Goal: Task Accomplishment & Management: Complete application form

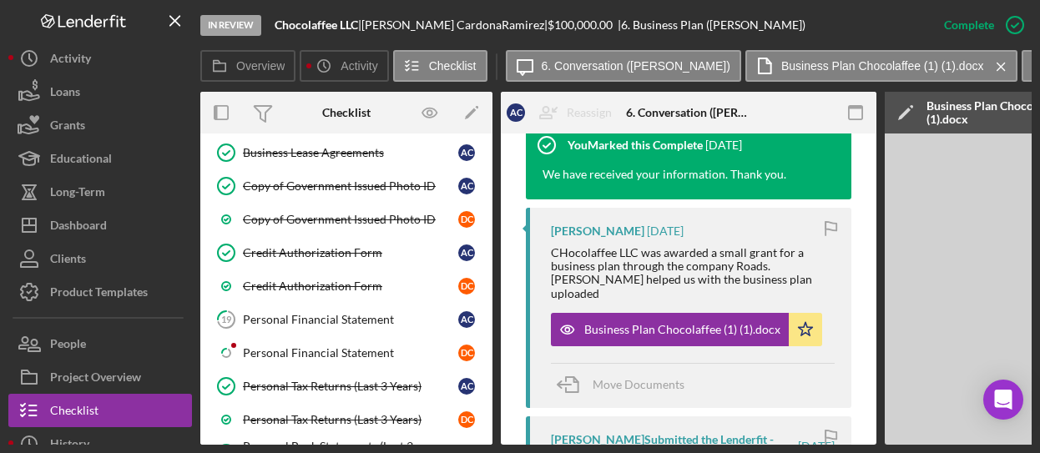
scroll to position [796, 0]
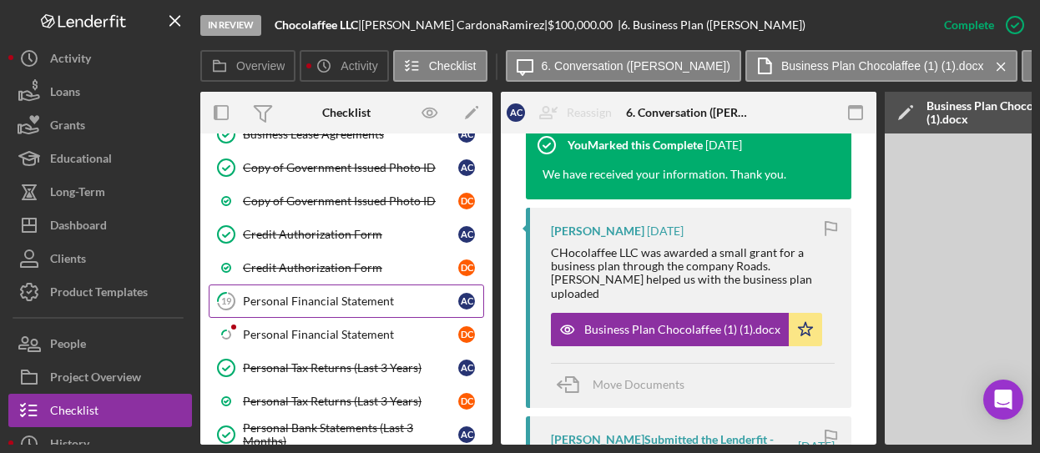
click at [322, 285] on link "19 Personal Financial Statement A C" at bounding box center [346, 301] width 275 height 33
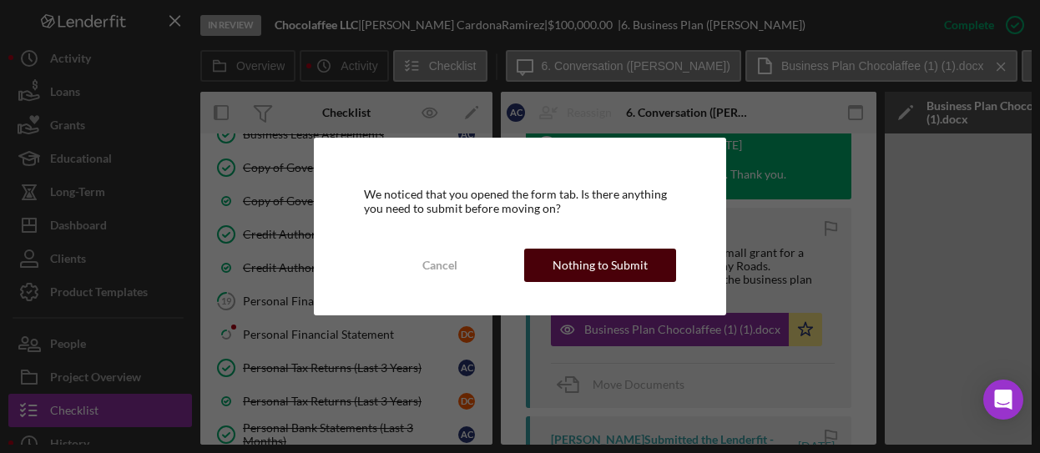
click at [561, 268] on div "Nothing to Submit" at bounding box center [599, 265] width 95 height 33
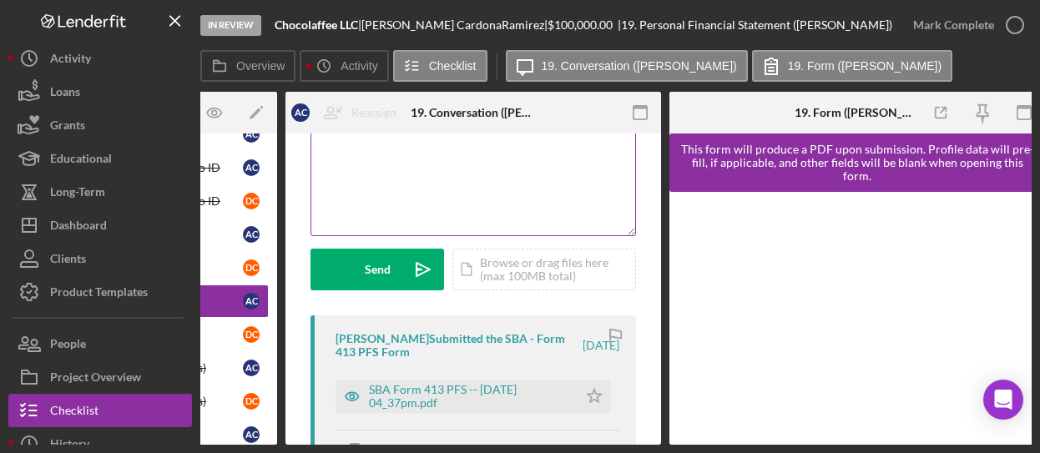
scroll to position [250, 0]
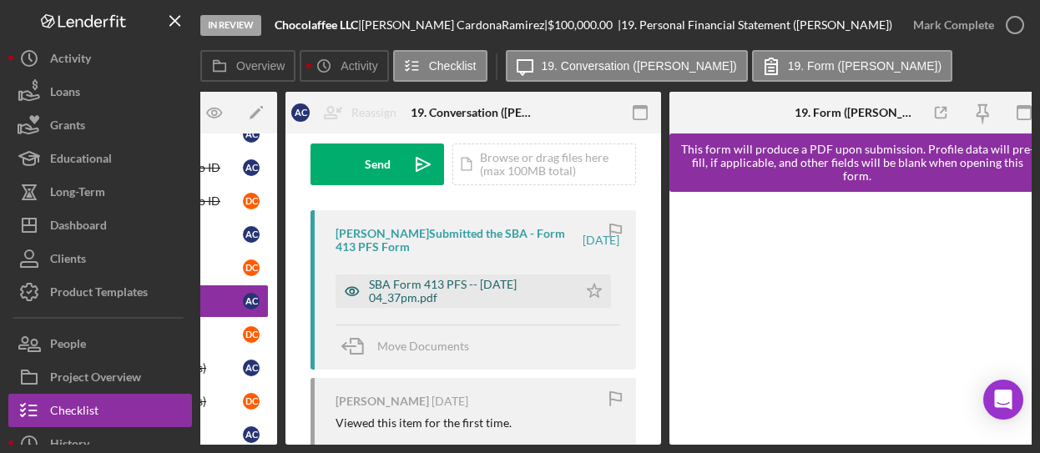
click at [451, 291] on div "SBA Form 413 PFS -- 2025-04-28 04_37pm.pdf" at bounding box center [469, 291] width 200 height 27
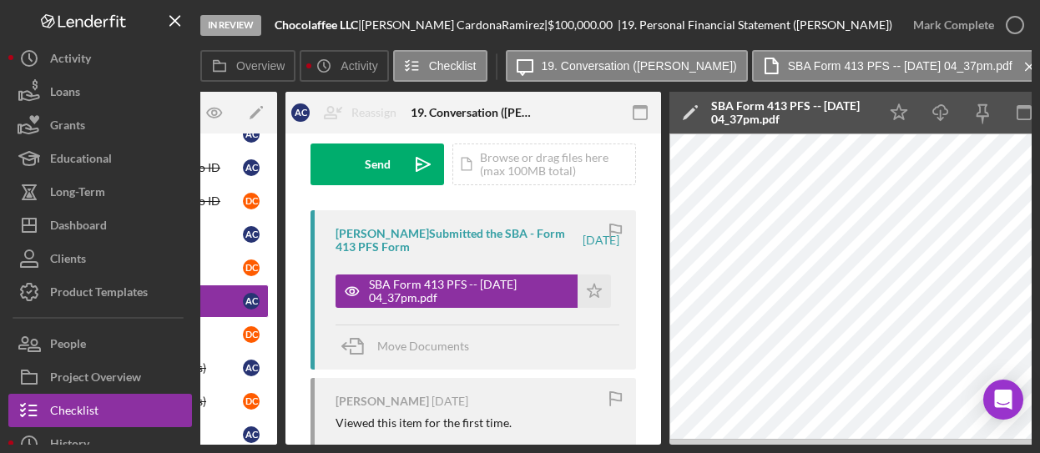
drag, startPoint x: 730, startPoint y: 445, endPoint x: 774, endPoint y: 440, distance: 44.5
click at [827, 447] on div "In Review Chocolaffee LLC | Angelica CardonaRamirez | $100,000.00 | 19. Persona…" at bounding box center [520, 226] width 1040 height 453
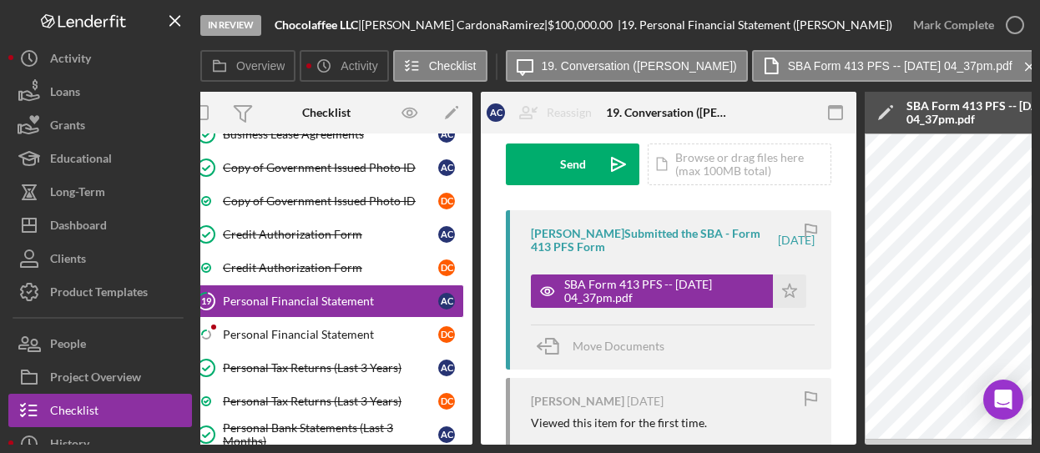
scroll to position [0, 0]
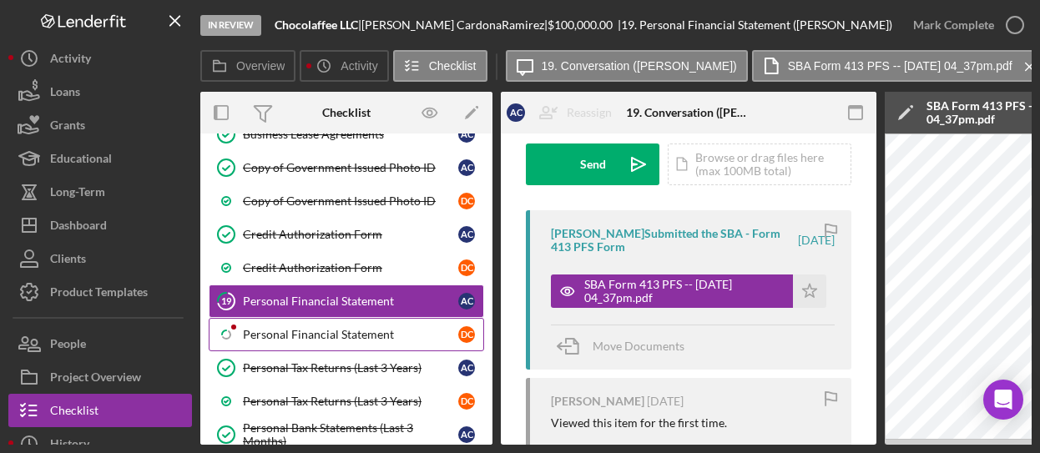
click at [337, 328] on div "Personal Financial Statement" at bounding box center [350, 334] width 215 height 13
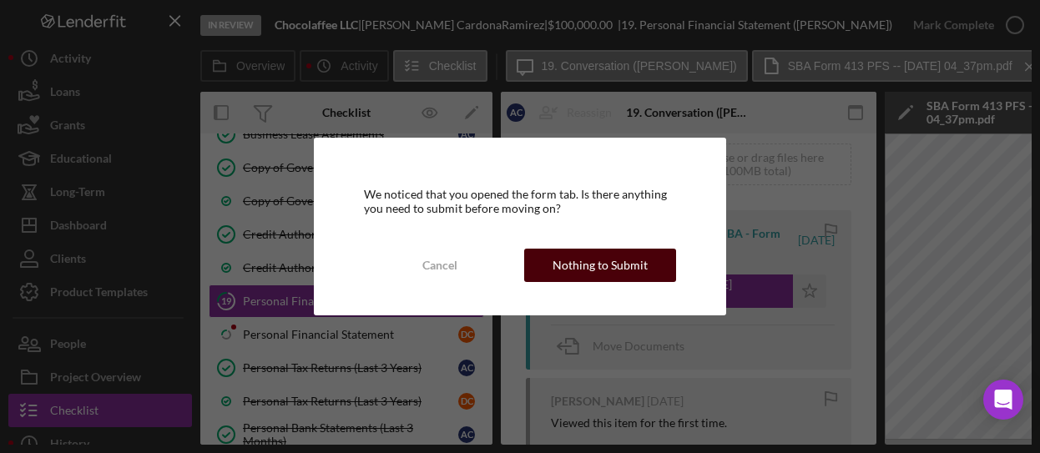
click at [598, 265] on div "Nothing to Submit" at bounding box center [599, 265] width 95 height 33
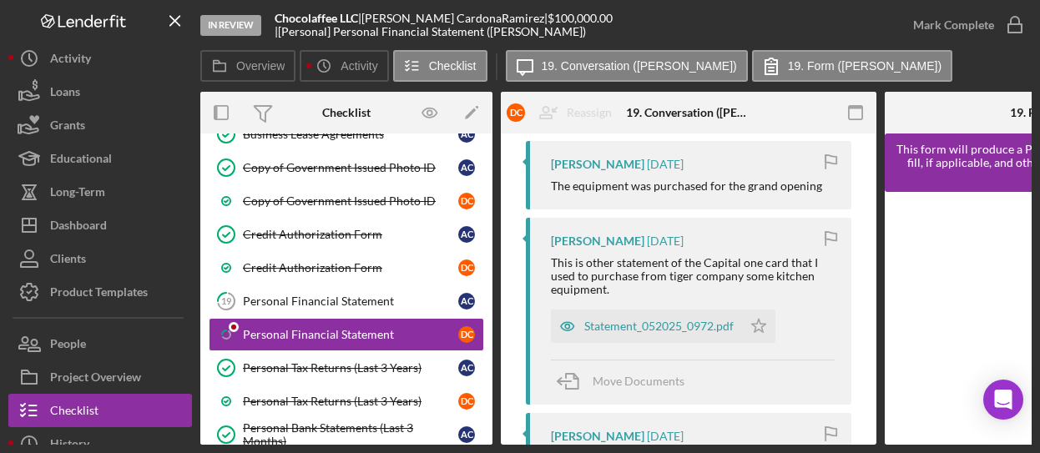
scroll to position [334, 0]
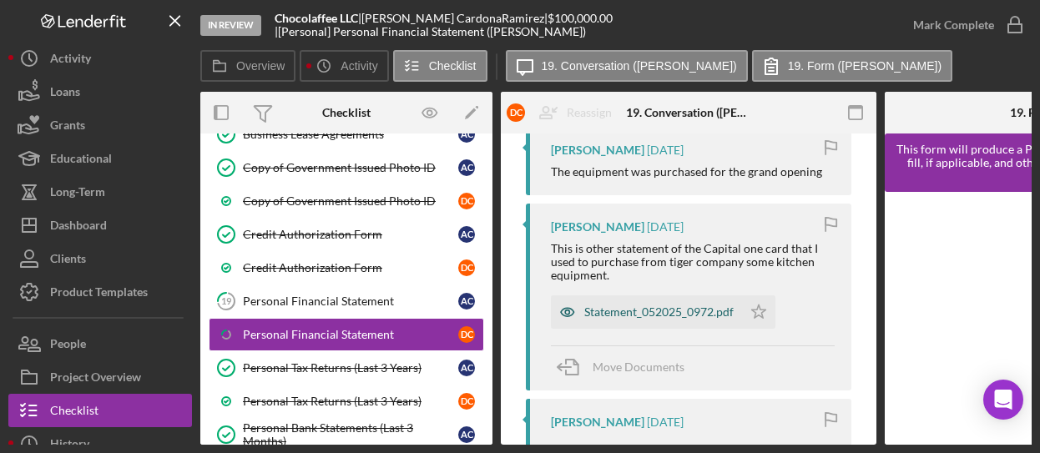
click at [644, 313] on div "Statement_052025_0972.pdf" at bounding box center [658, 311] width 149 height 13
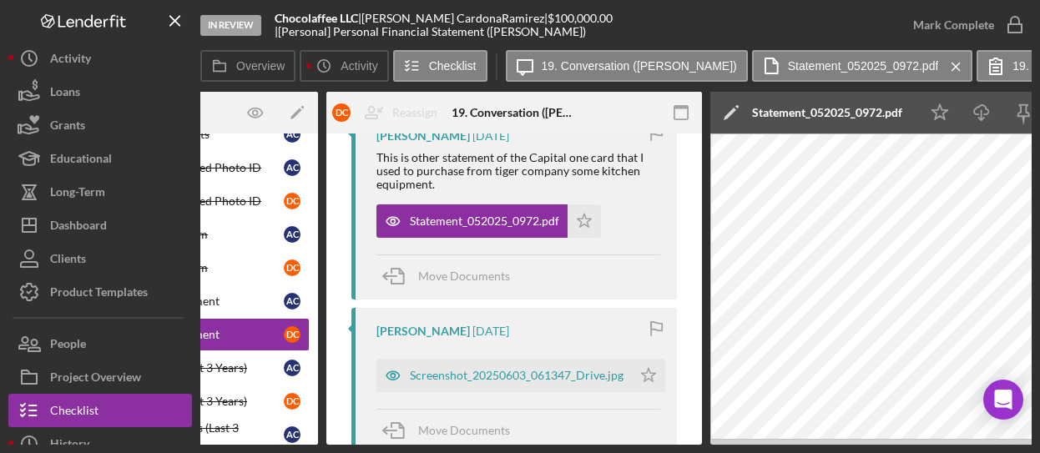
scroll to position [501, 0]
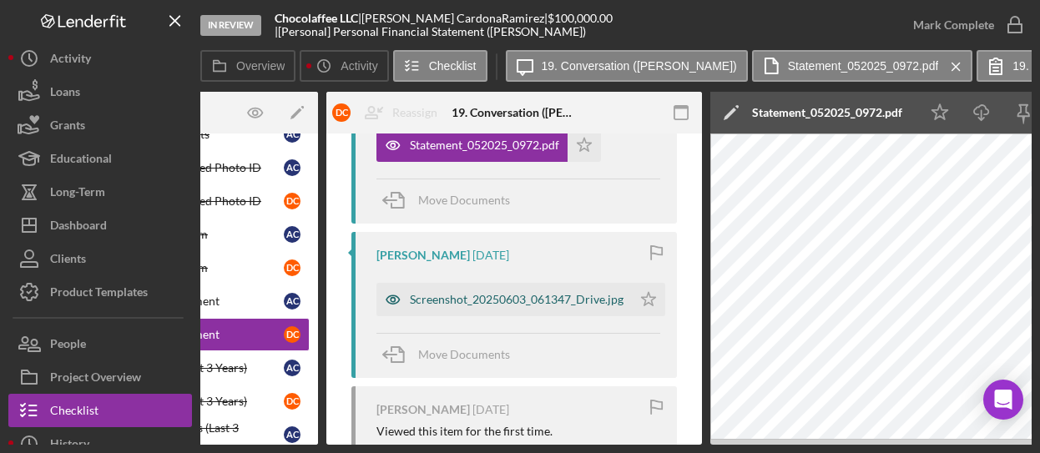
click at [552, 298] on div "Screenshot_20250603_061347_Drive.jpg" at bounding box center [517, 299] width 214 height 13
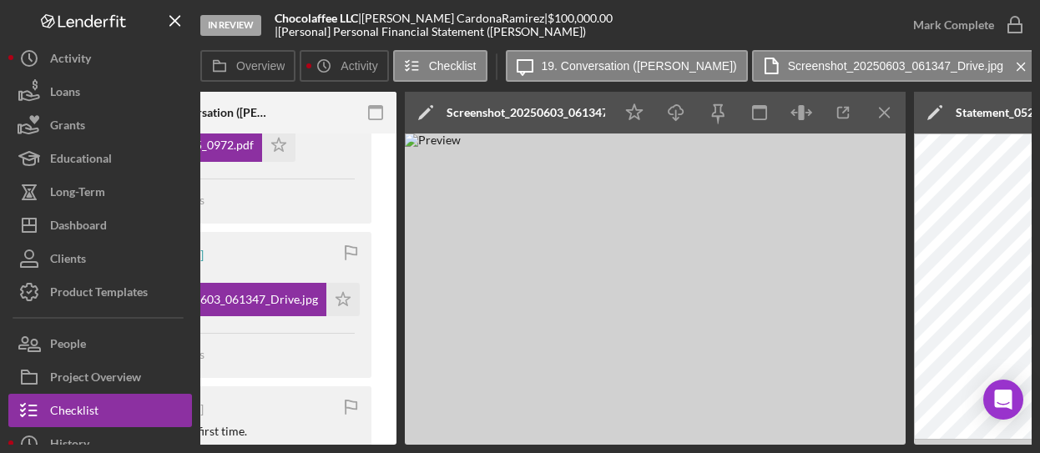
scroll to position [0, 557]
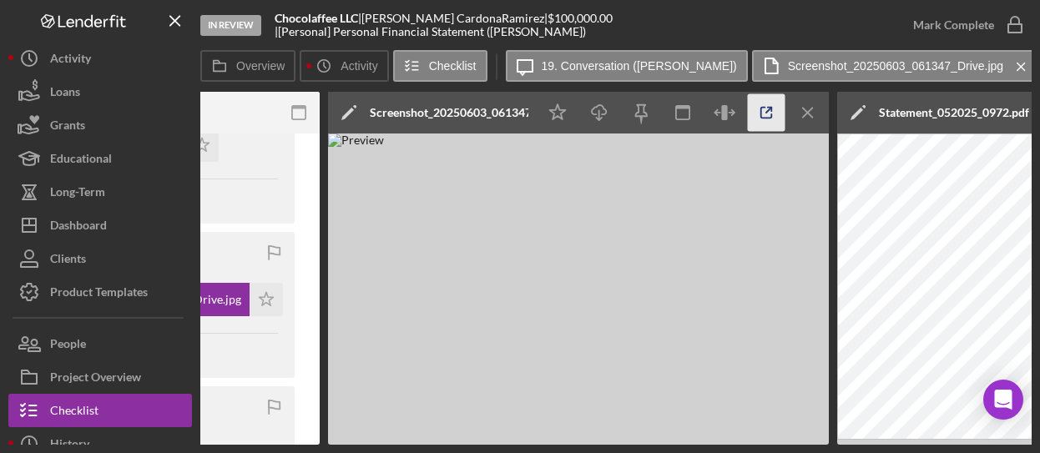
click at [766, 113] on icon "button" at bounding box center [767, 113] width 38 height 38
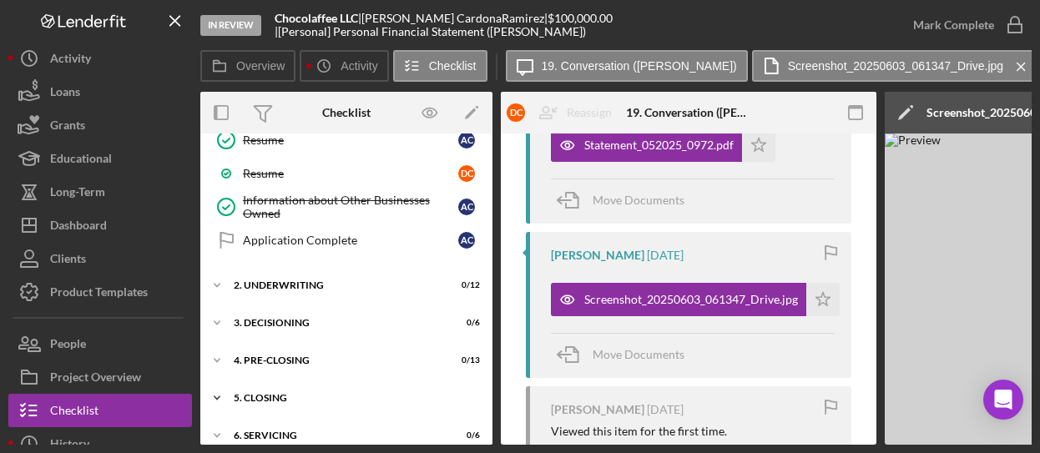
scroll to position [1158, 0]
click at [278, 270] on div "Icon/Expander 2. Underwriting 0 / 12" at bounding box center [346, 284] width 292 height 33
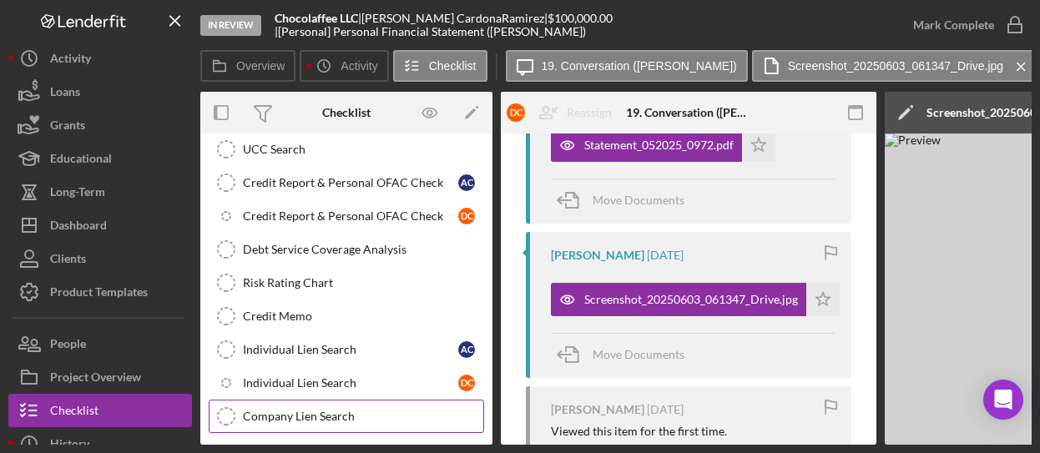
scroll to position [1394, 0]
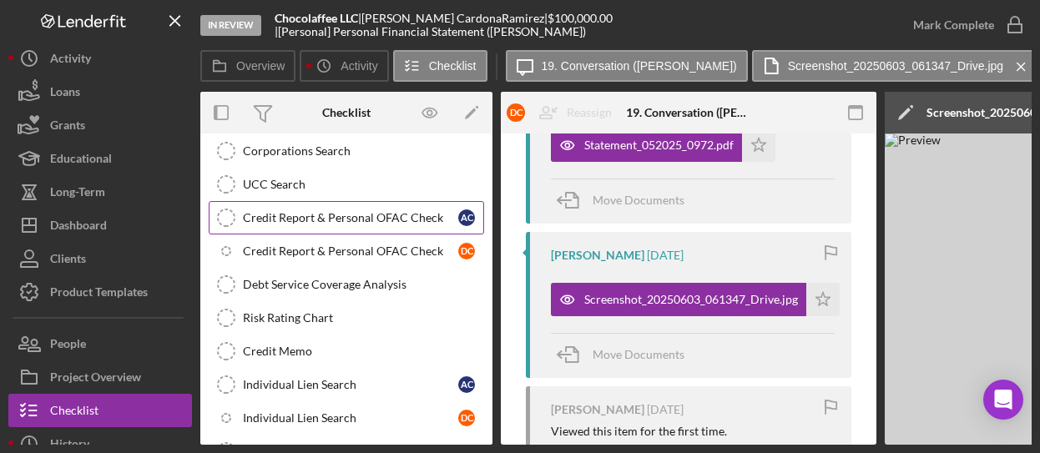
click at [401, 211] on div "Credit Report & Personal OFAC Check" at bounding box center [350, 217] width 215 height 13
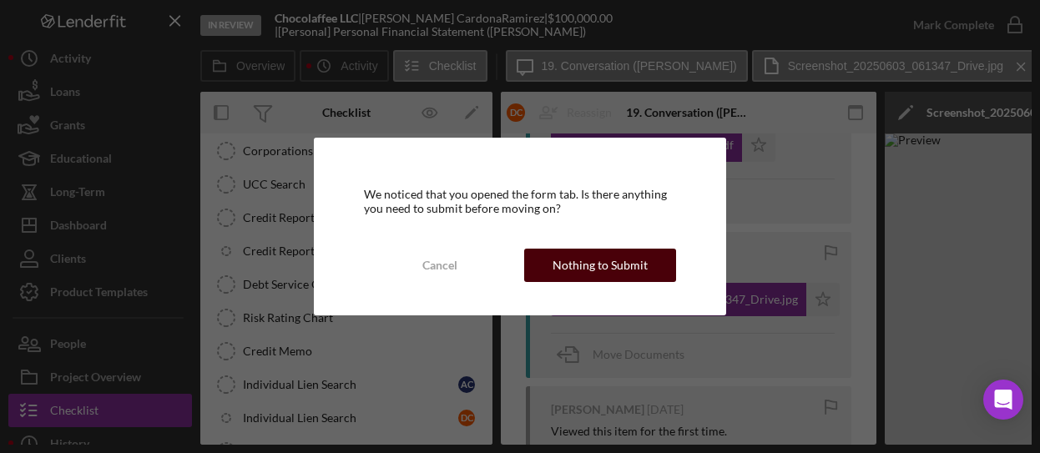
click at [584, 270] on div "Nothing to Submit" at bounding box center [599, 265] width 95 height 33
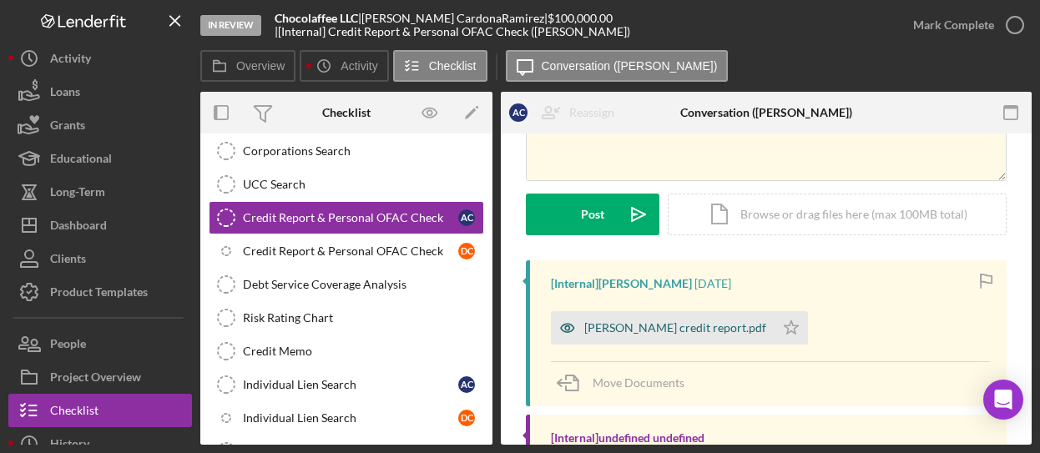
scroll to position [242, 0]
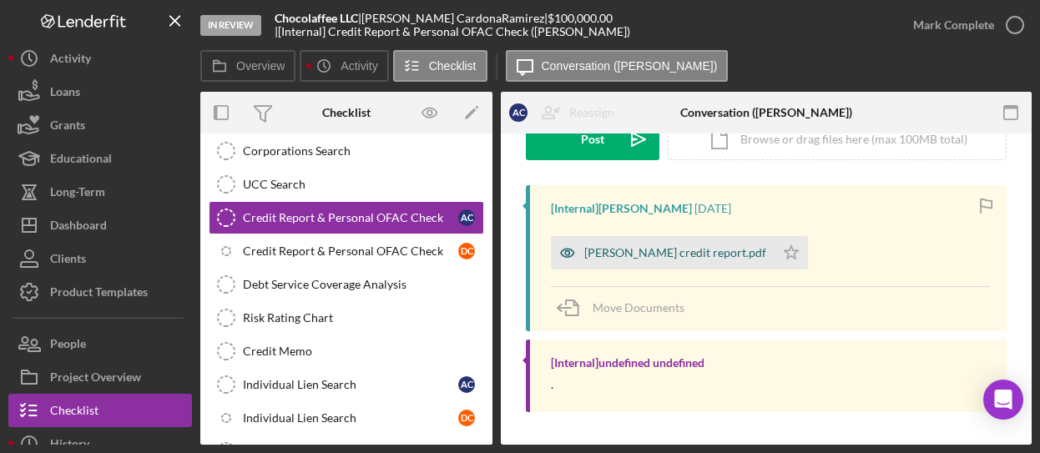
click at [724, 253] on div "ANGELICA CARDONA RAMIREZ credit report.pdf" at bounding box center [675, 252] width 182 height 13
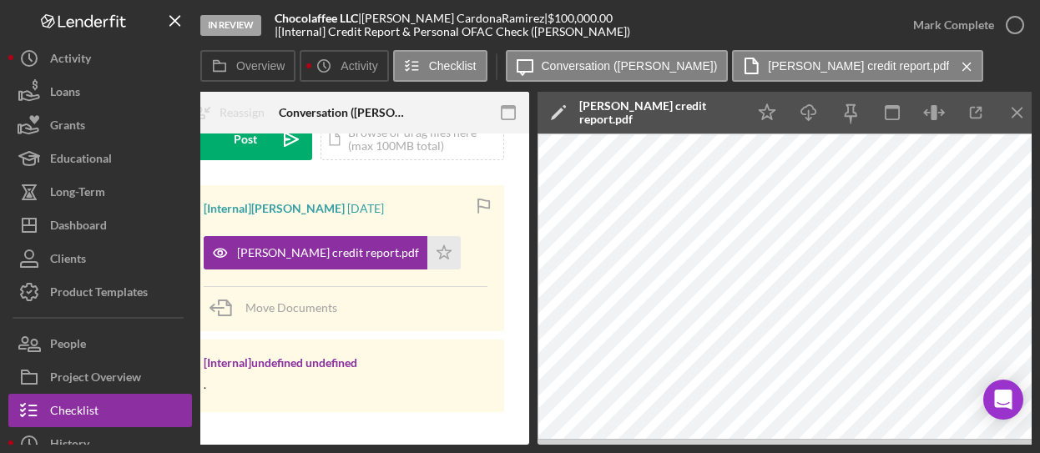
scroll to position [0, 354]
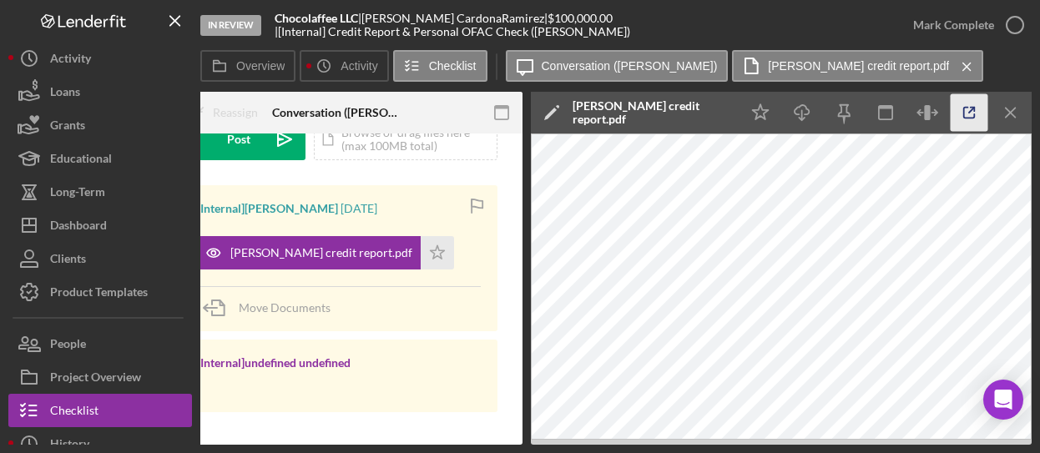
click at [965, 117] on icon "button" at bounding box center [970, 113] width 38 height 38
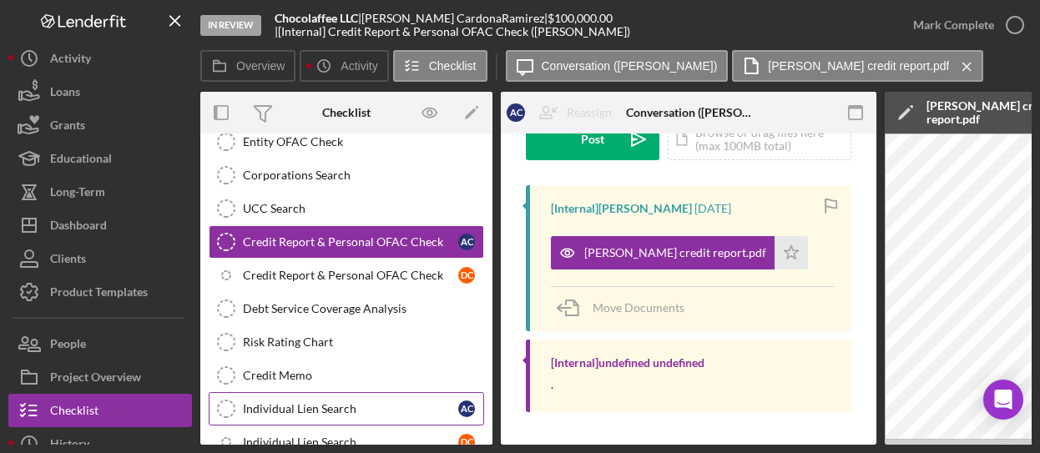
scroll to position [1394, 0]
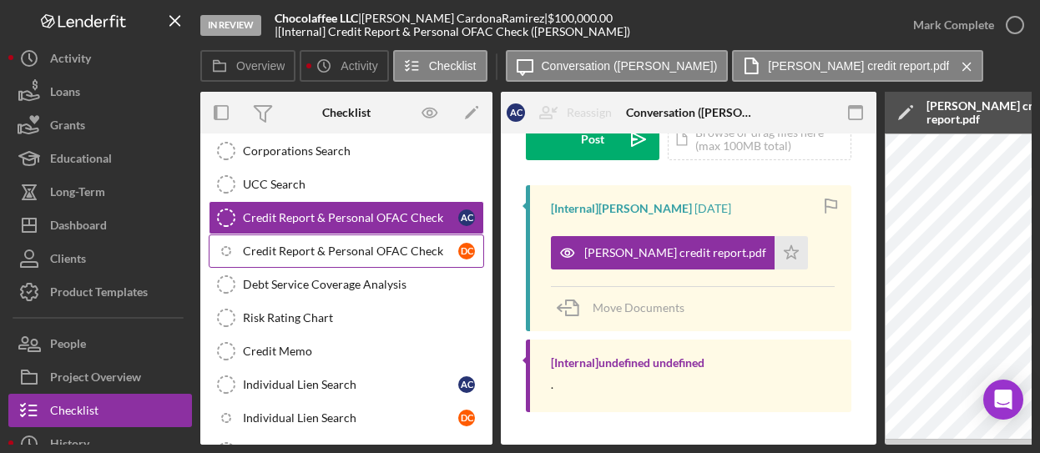
click at [401, 245] on div "Credit Report & Personal OFAC Check" at bounding box center [350, 251] width 215 height 13
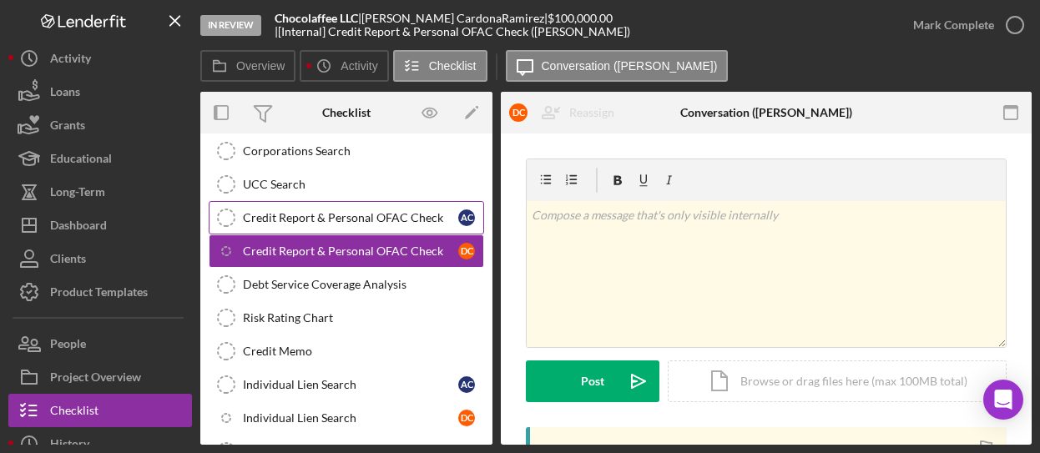
click at [396, 211] on div "Credit Report & Personal OFAC Check" at bounding box center [350, 217] width 215 height 13
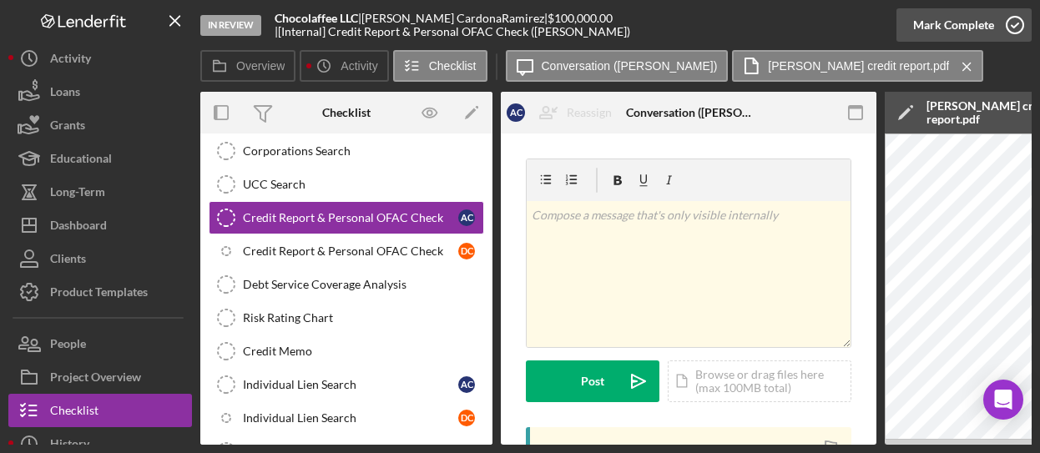
click at [1021, 28] on icon "button" at bounding box center [1015, 25] width 42 height 42
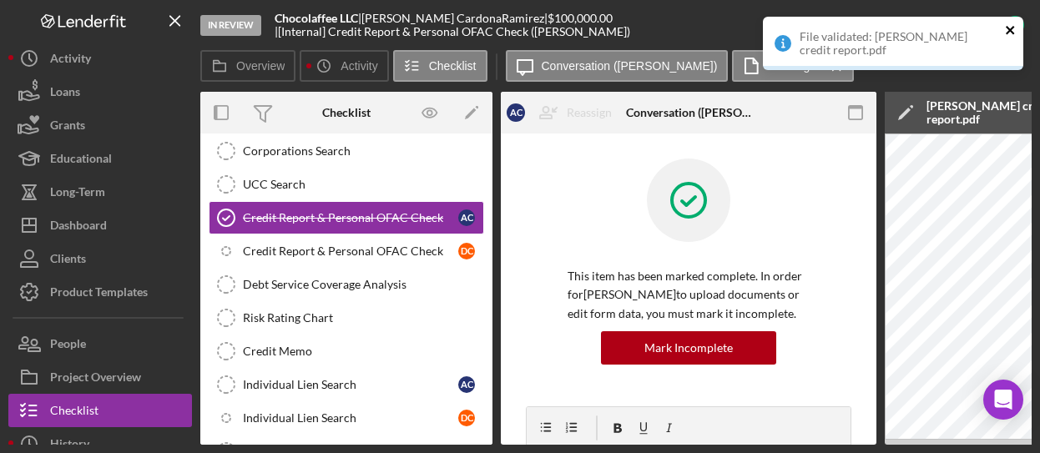
click at [1006, 31] on icon "close" at bounding box center [1011, 29] width 12 height 13
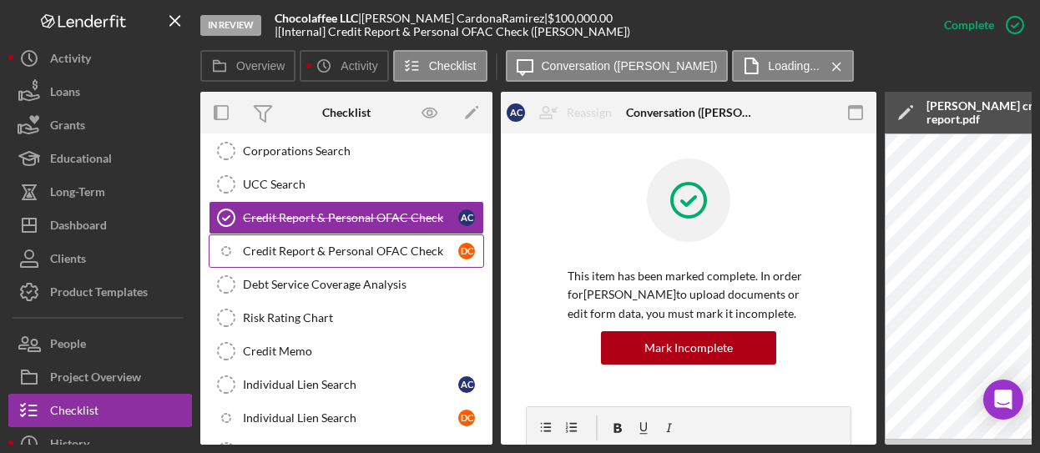
click at [371, 245] on div "Credit Report & Personal OFAC Check" at bounding box center [350, 251] width 215 height 13
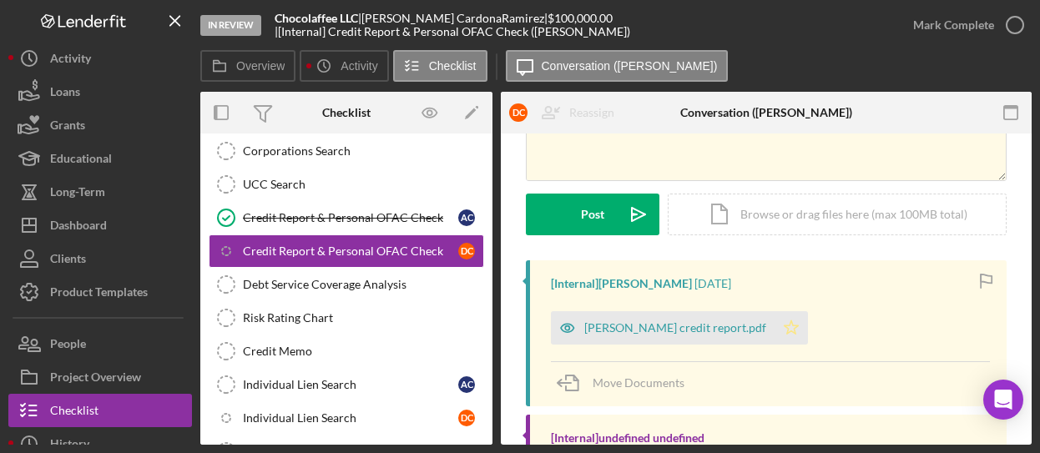
scroll to position [242, 0]
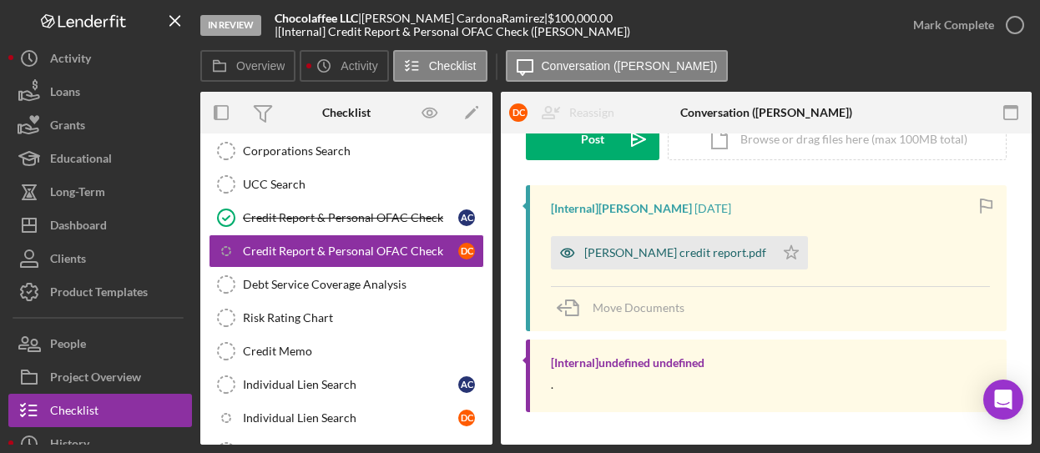
click at [694, 258] on div "Diana Cardona credit report.pdf" at bounding box center [675, 252] width 182 height 13
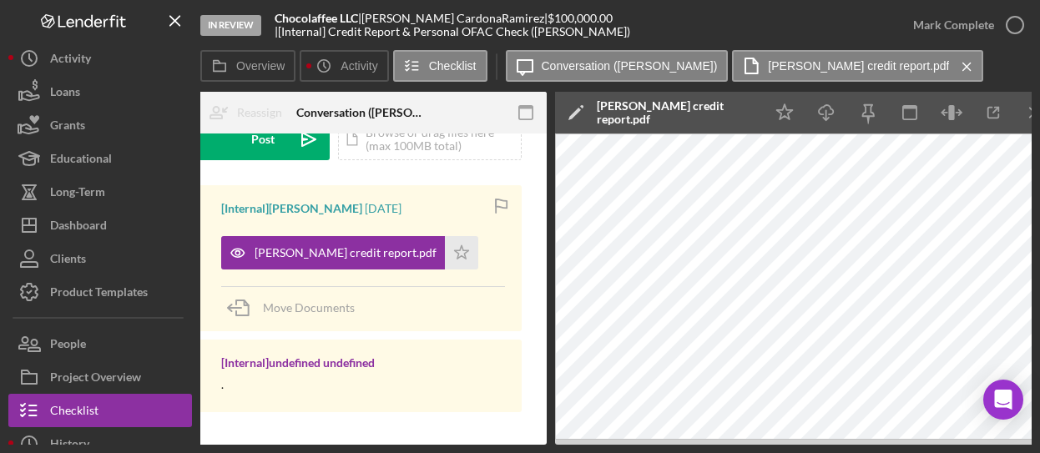
scroll to position [0, 335]
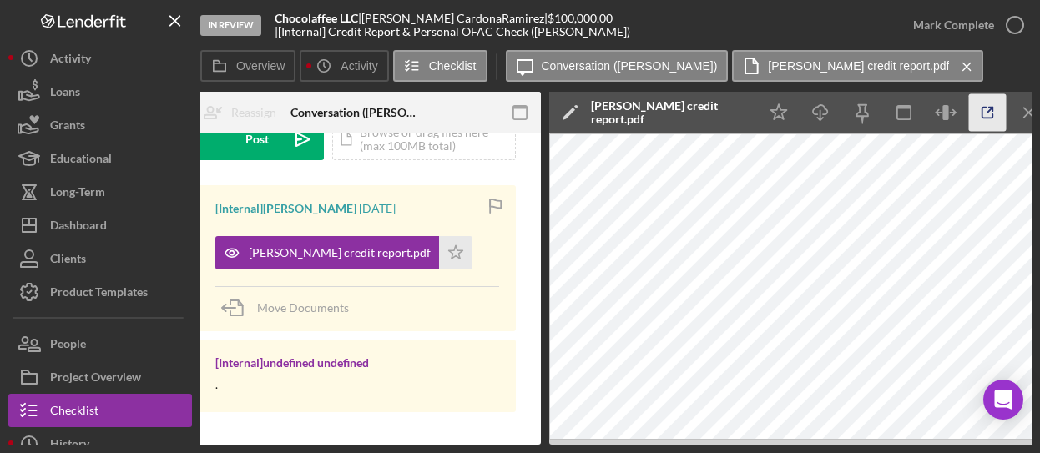
click at [995, 109] on icon "button" at bounding box center [988, 113] width 38 height 38
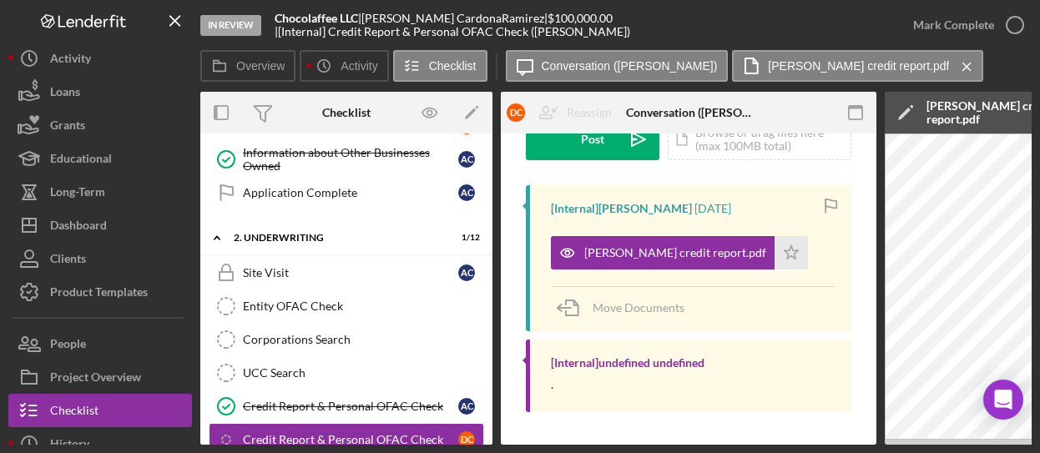
scroll to position [1310, 0]
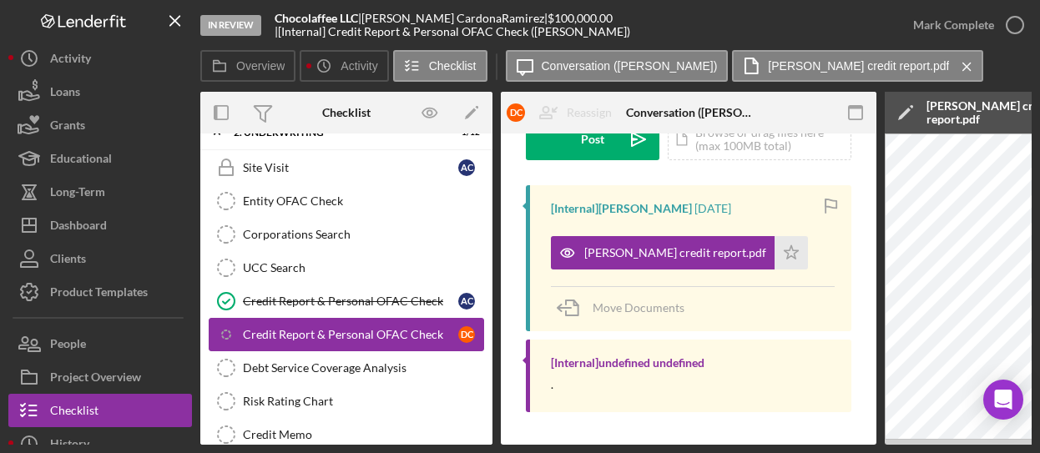
click at [451, 328] on div "Credit Report & Personal OFAC Check" at bounding box center [350, 334] width 215 height 13
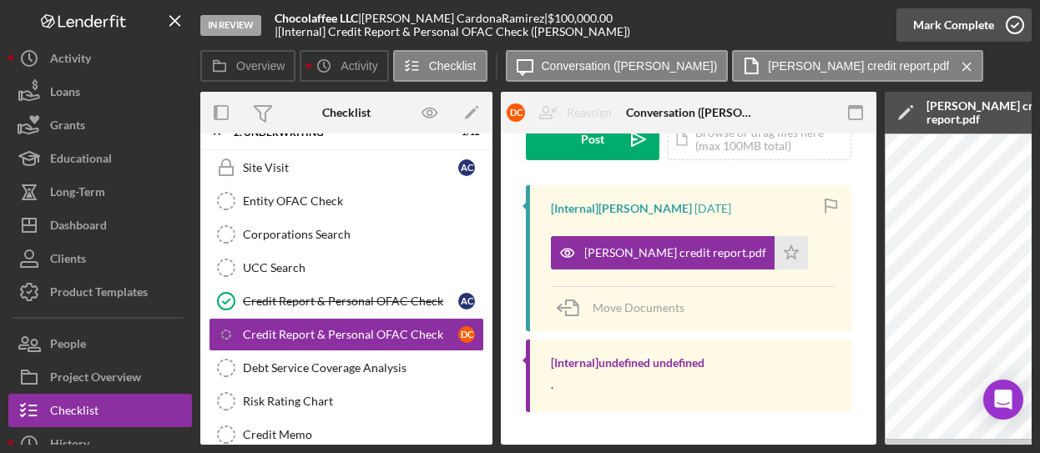
click at [1016, 21] on icon "button" at bounding box center [1015, 25] width 42 height 42
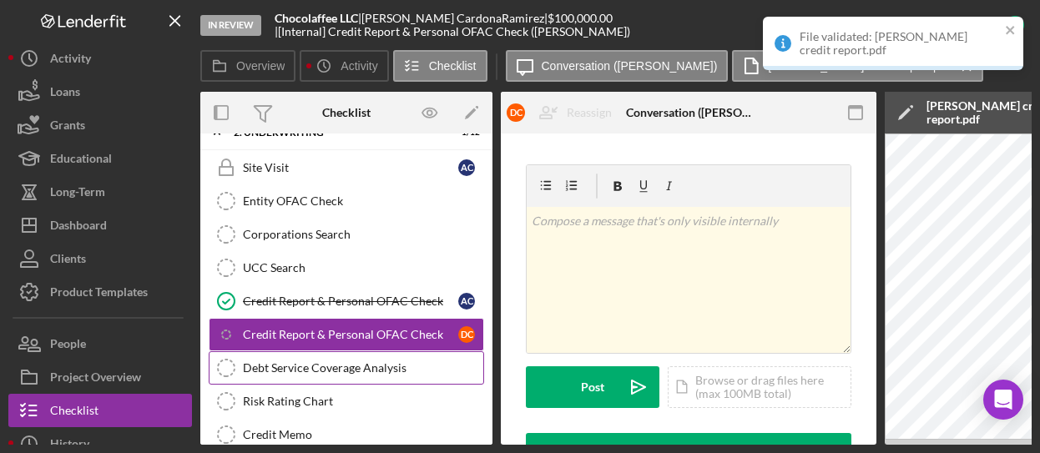
scroll to position [490, 0]
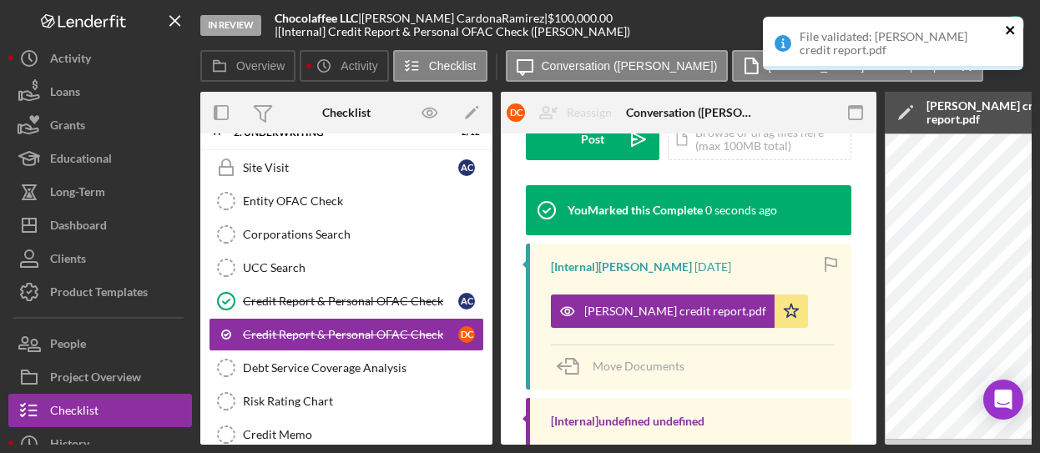
click at [1005, 30] on icon "close" at bounding box center [1011, 29] width 12 height 13
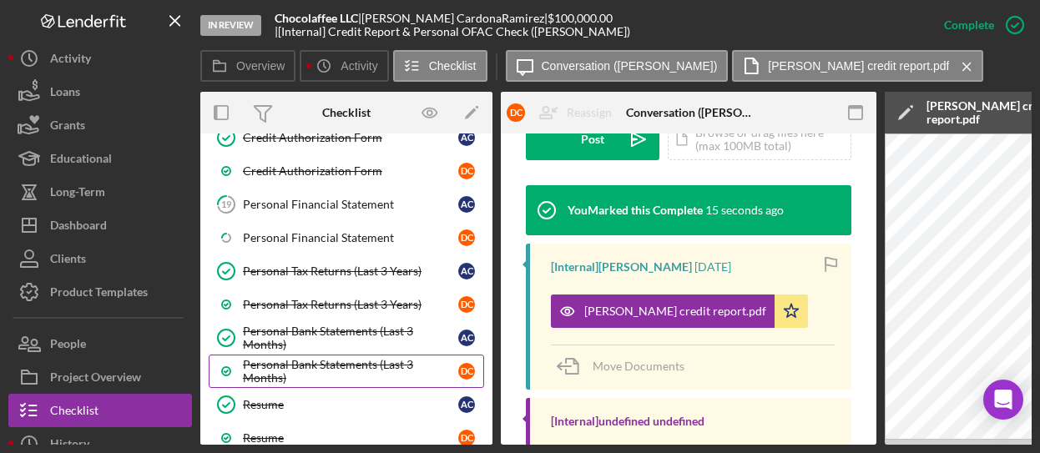
scroll to position [726, 0]
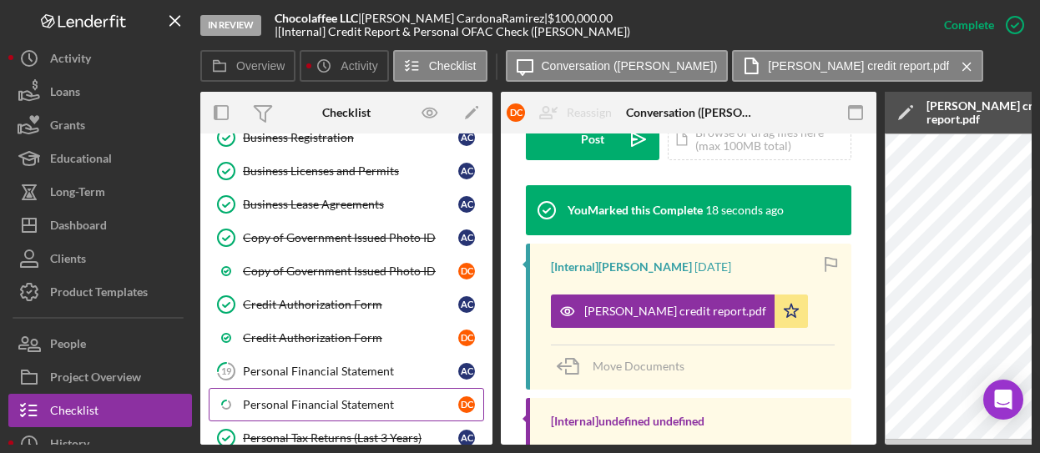
click at [395, 398] on div "Personal Financial Statement" at bounding box center [350, 404] width 215 height 13
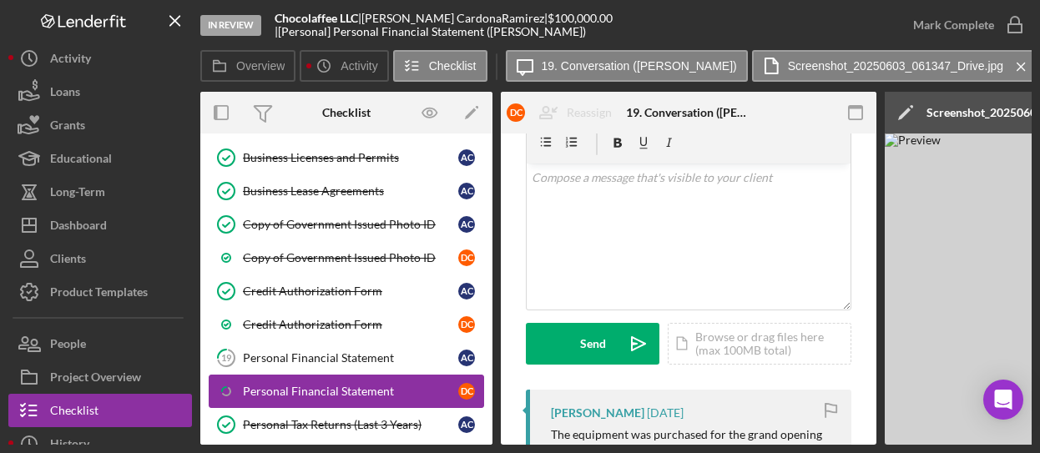
scroll to position [810, 0]
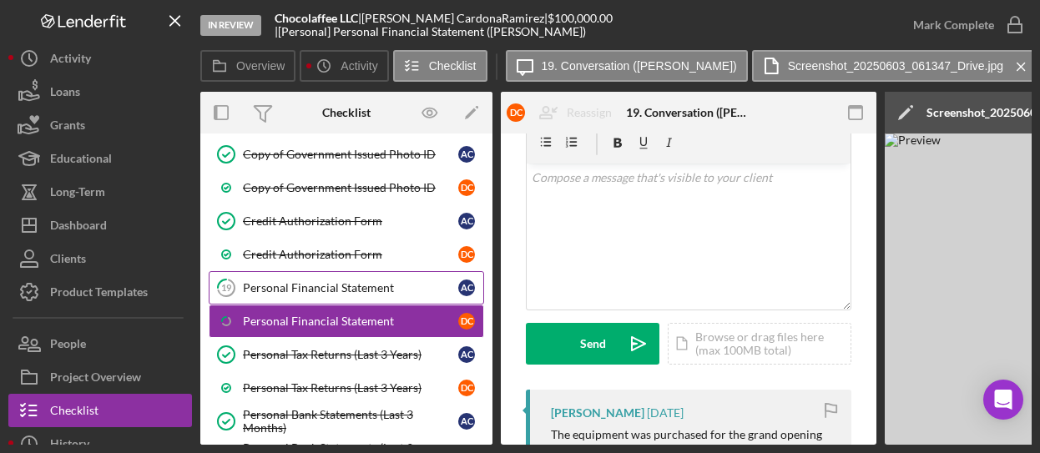
click at [382, 281] on div "Personal Financial Statement" at bounding box center [350, 287] width 215 height 13
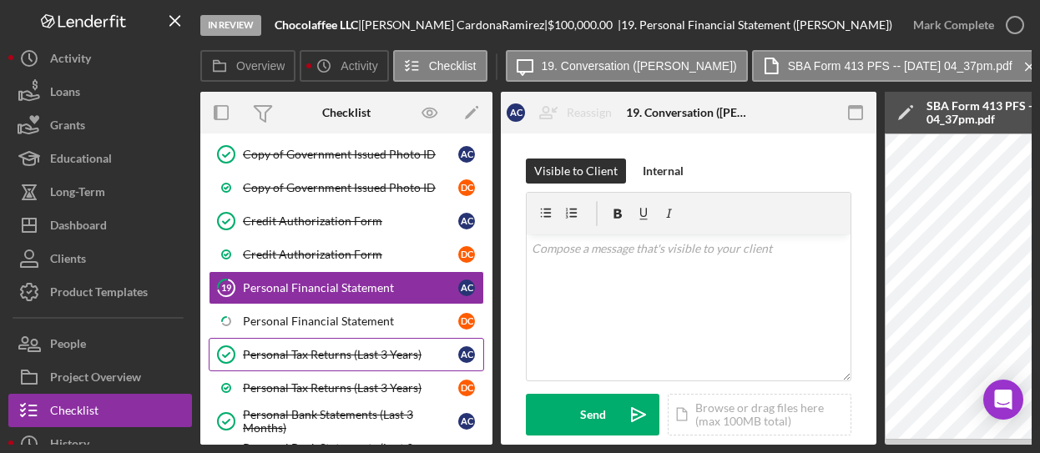
click at [350, 338] on link "Personal Tax Returns (Last 3 Years) Personal Tax Returns (Last 3 Years) A C" at bounding box center [346, 354] width 275 height 33
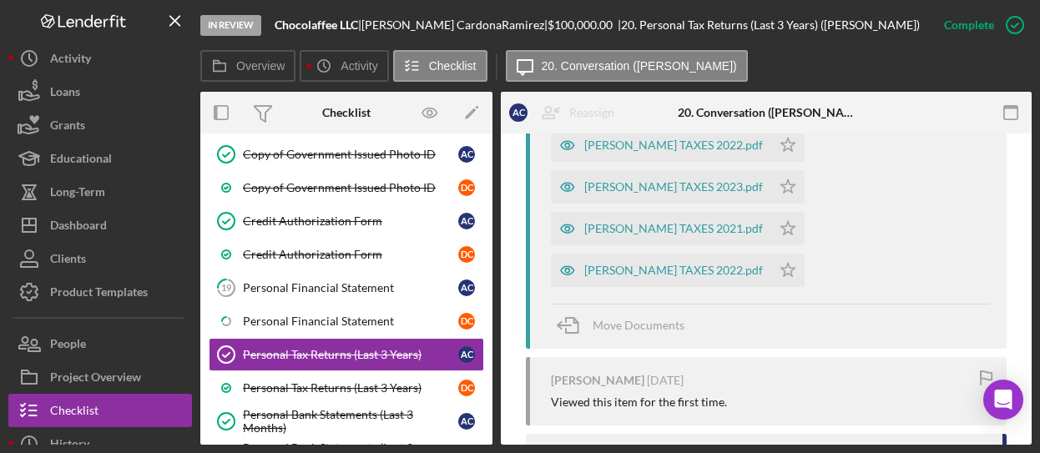
scroll to position [668, 0]
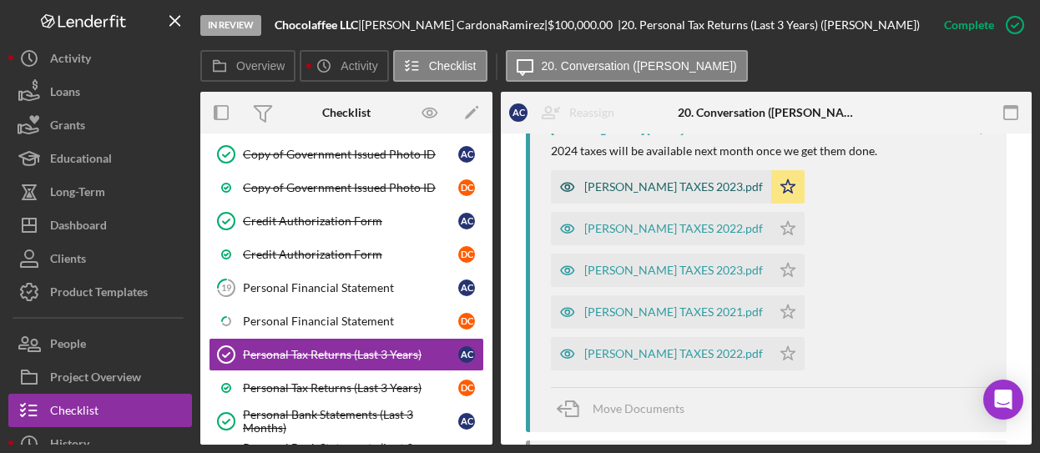
click at [691, 191] on div "DIANA CARDONA TAXES 2023.pdf" at bounding box center [673, 186] width 179 height 13
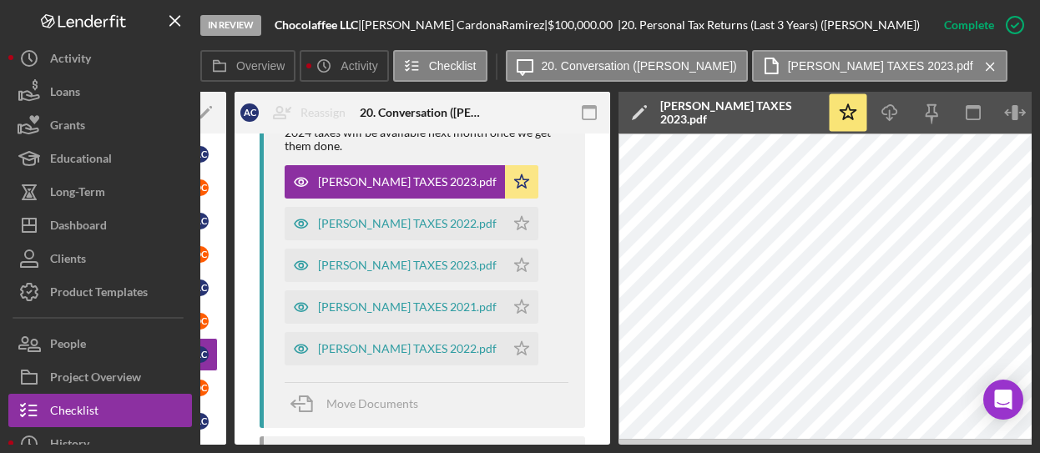
scroll to position [0, 354]
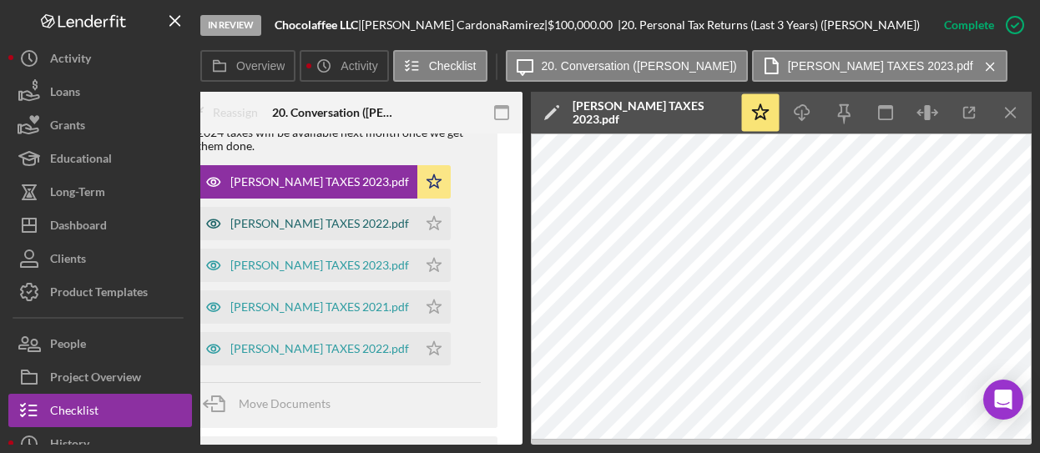
click at [339, 230] on div "DIANA CARDONA TAXES 2022.pdf" at bounding box center [319, 223] width 179 height 13
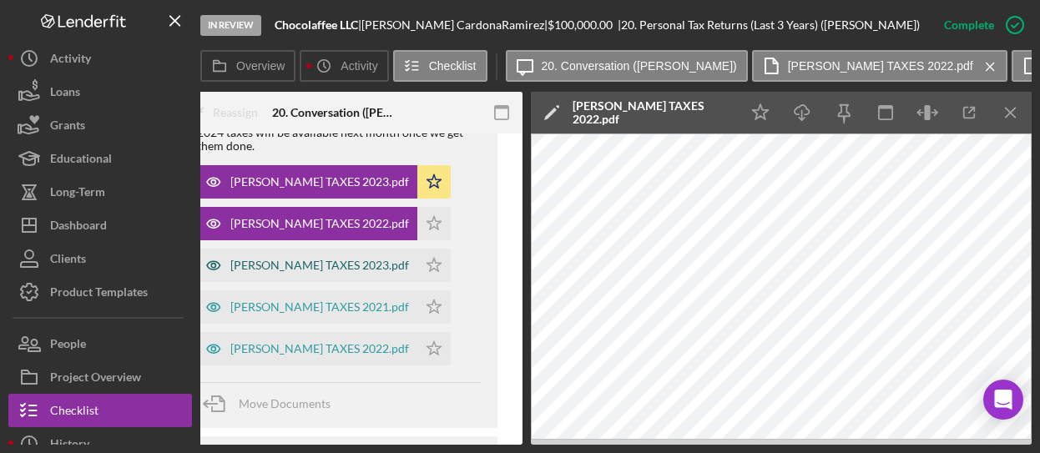
click at [318, 272] on div "ANGELICA TAXES 2023.pdf" at bounding box center [319, 265] width 179 height 13
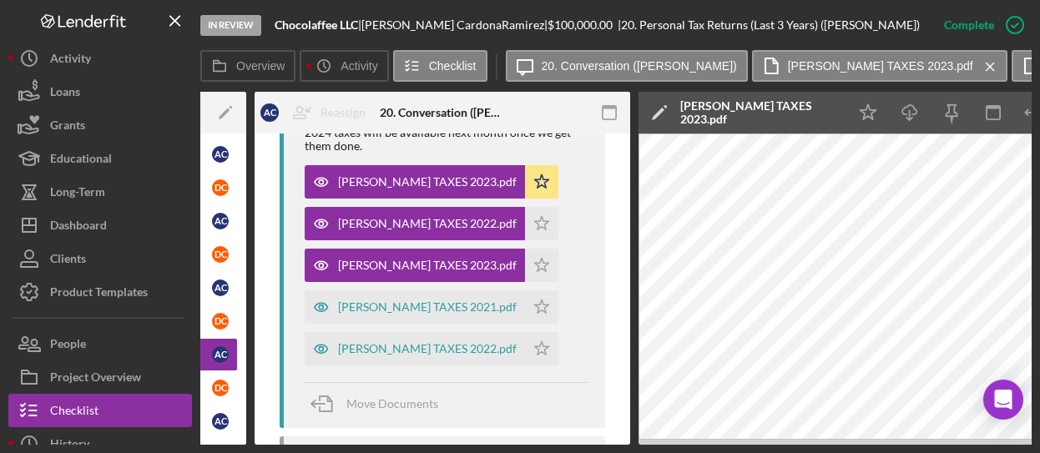
scroll to position [0, 0]
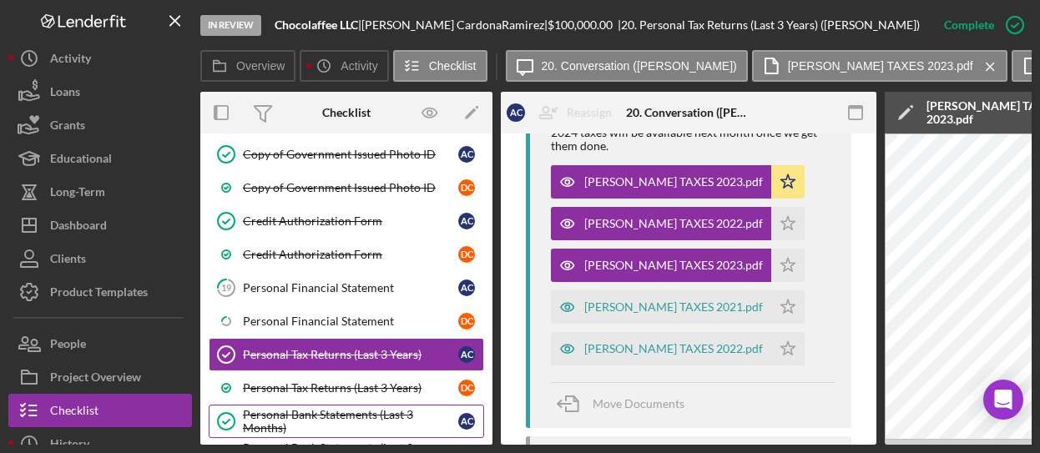
click at [336, 408] on div "Personal Bank Statements (Last 3 Months)" at bounding box center [350, 421] width 215 height 27
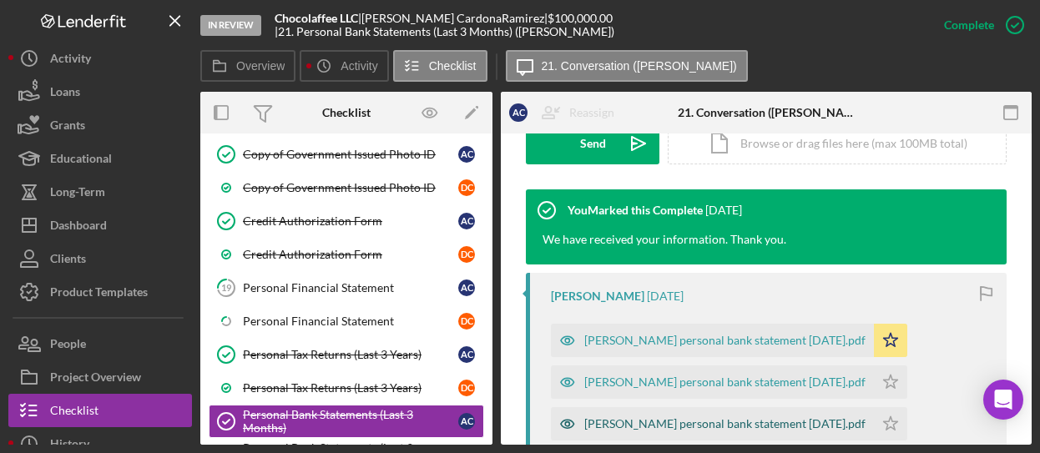
scroll to position [584, 0]
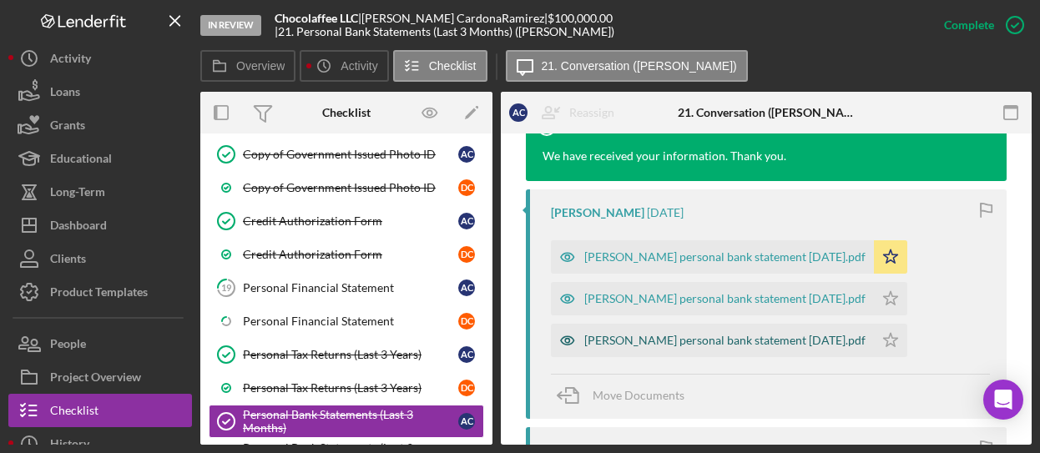
click at [701, 338] on div "Dianas personal bank statement Mar 7, 2025.pdf" at bounding box center [724, 340] width 281 height 13
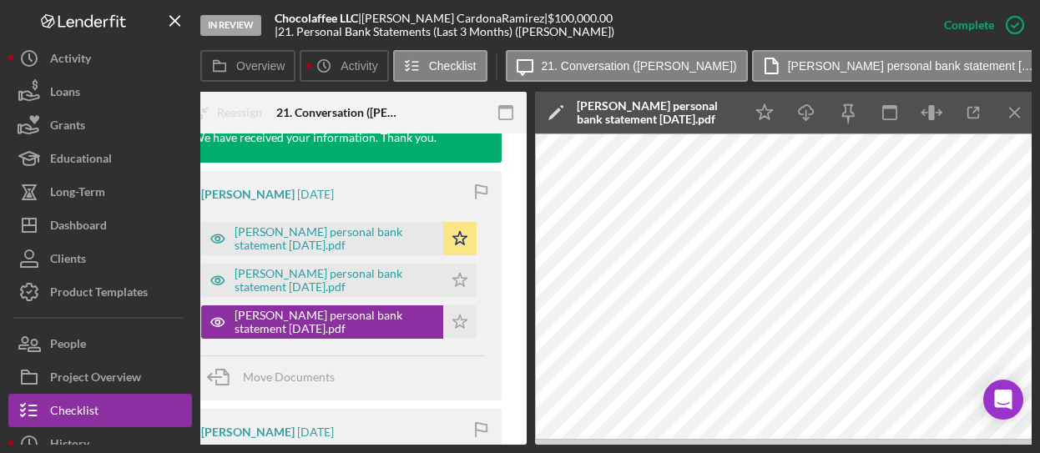
scroll to position [0, 354]
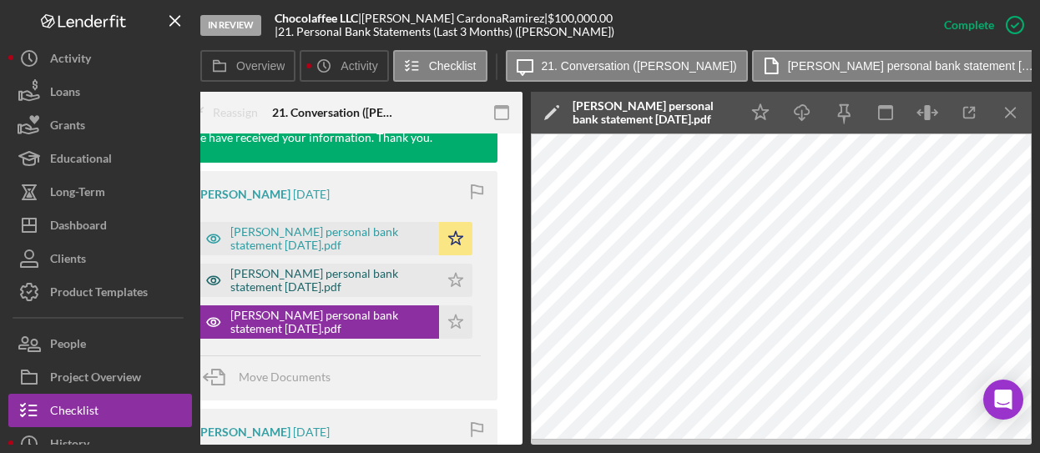
click at [317, 294] on div "Dianas personal bank statement Jan 8, 2025.pdf" at bounding box center [330, 280] width 200 height 27
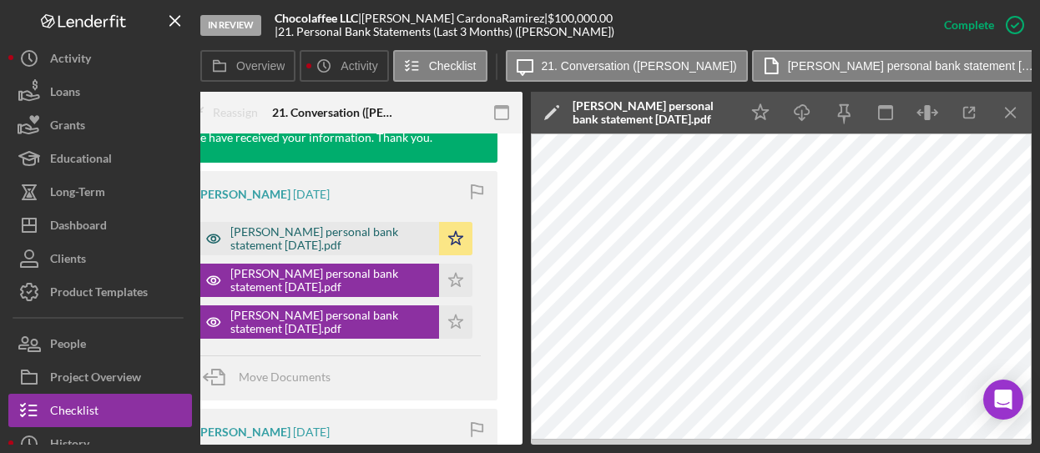
click at [320, 252] on div "Dianas personal bank statement Feb 7, 2025.pdf" at bounding box center [330, 238] width 200 height 27
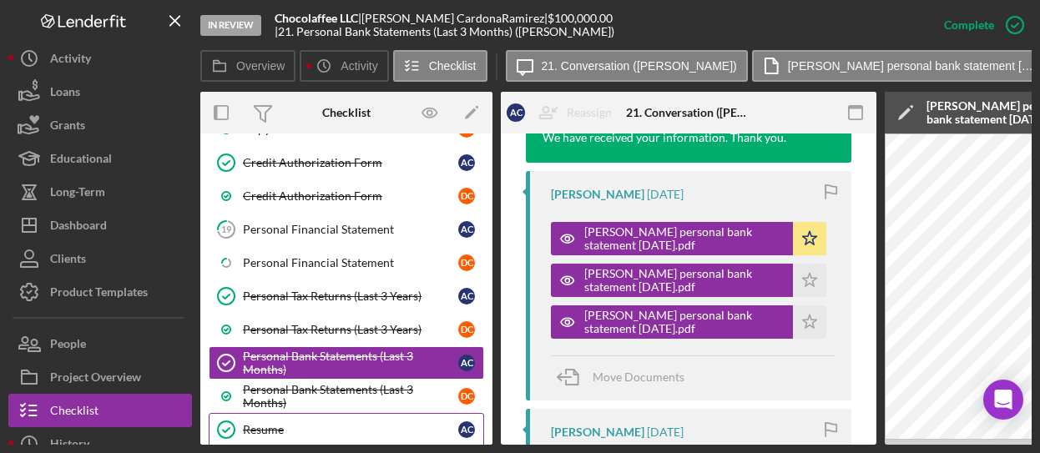
scroll to position [893, 0]
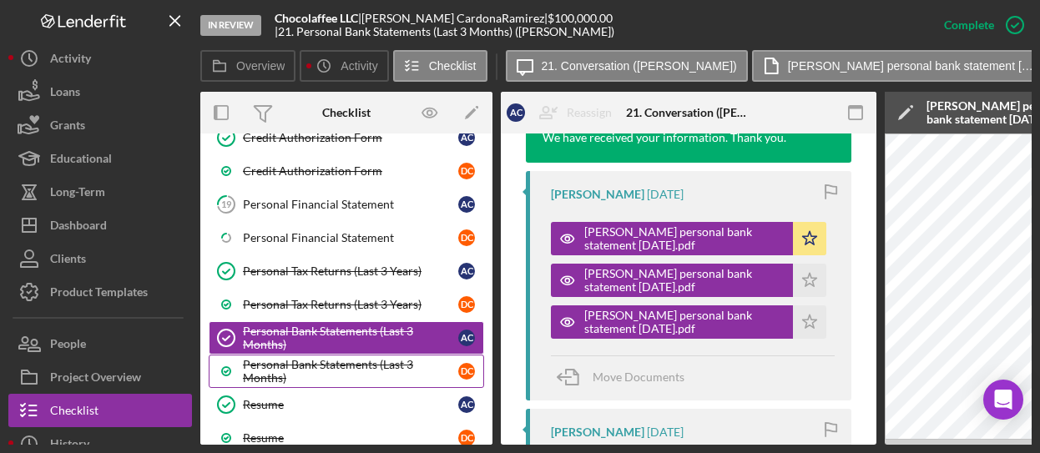
click at [366, 358] on div "Personal Bank Statements (Last 3 Months)" at bounding box center [350, 371] width 215 height 27
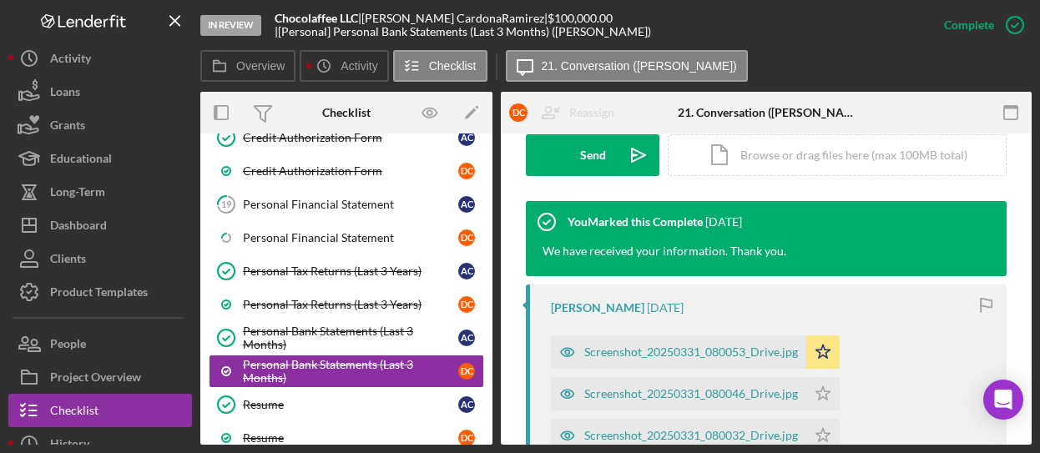
scroll to position [584, 0]
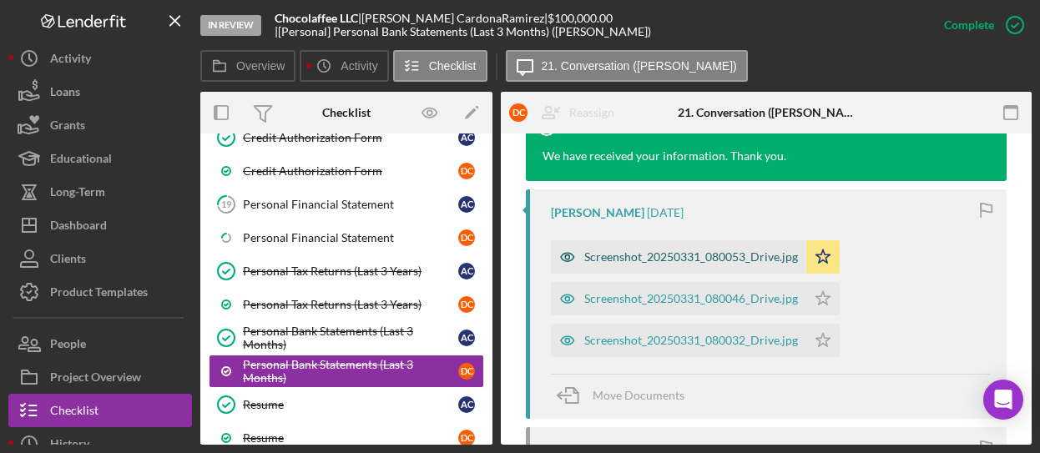
click at [721, 251] on div "Screenshot_20250331_080053_Drive.jpg" at bounding box center [691, 256] width 214 height 13
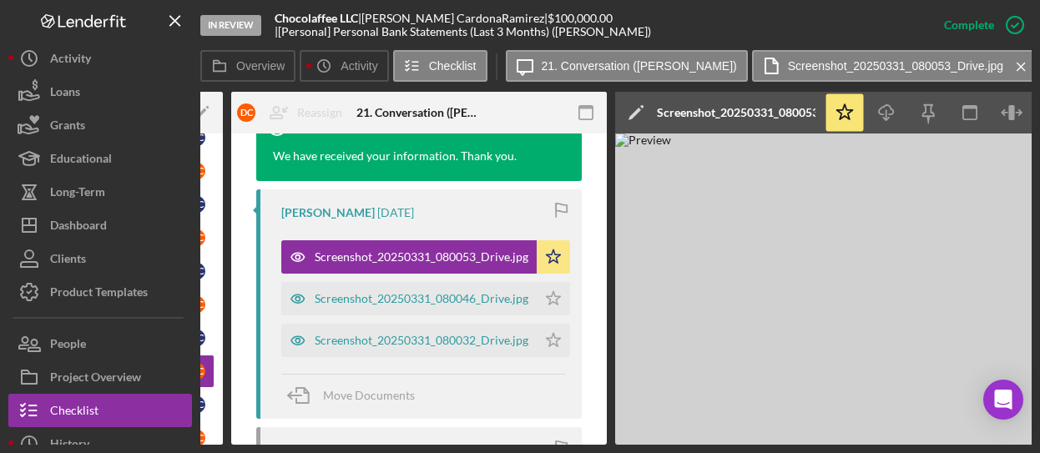
scroll to position [0, 300]
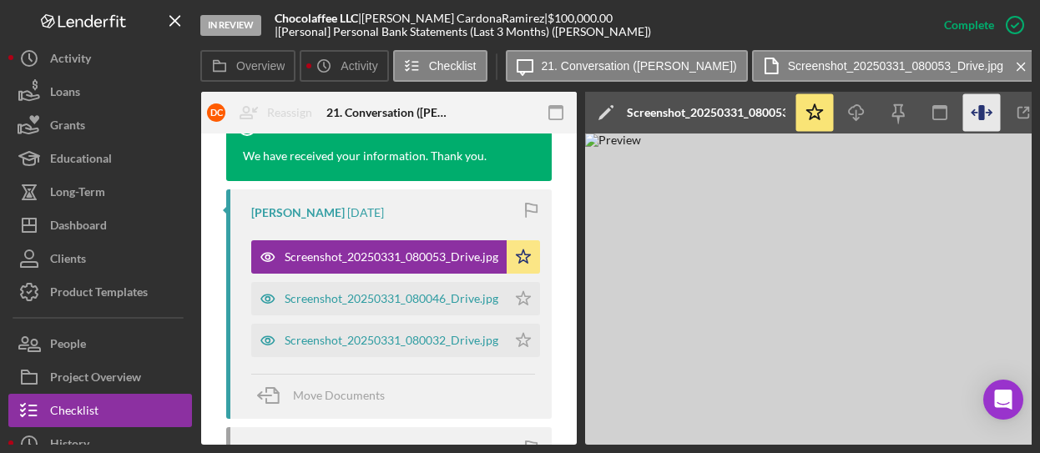
click at [983, 117] on icon "button" at bounding box center [981, 112] width 6 height 15
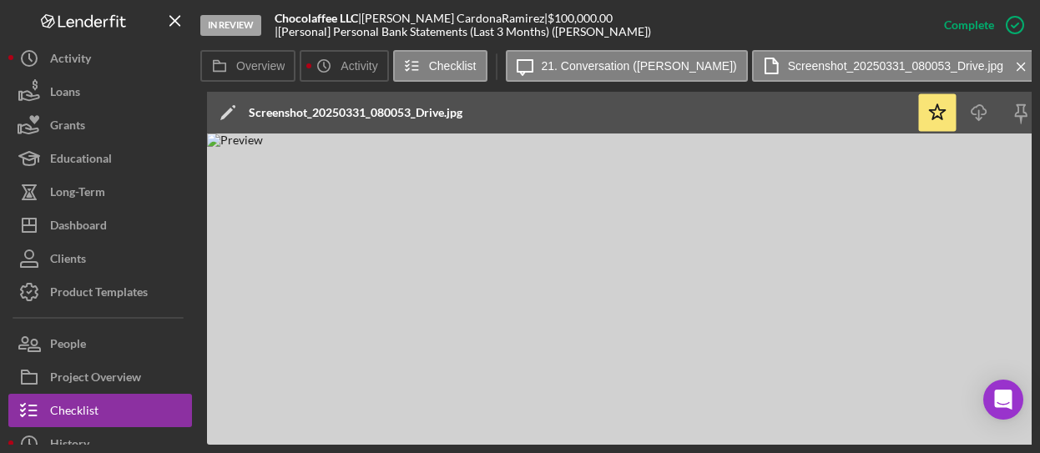
scroll to position [0, 671]
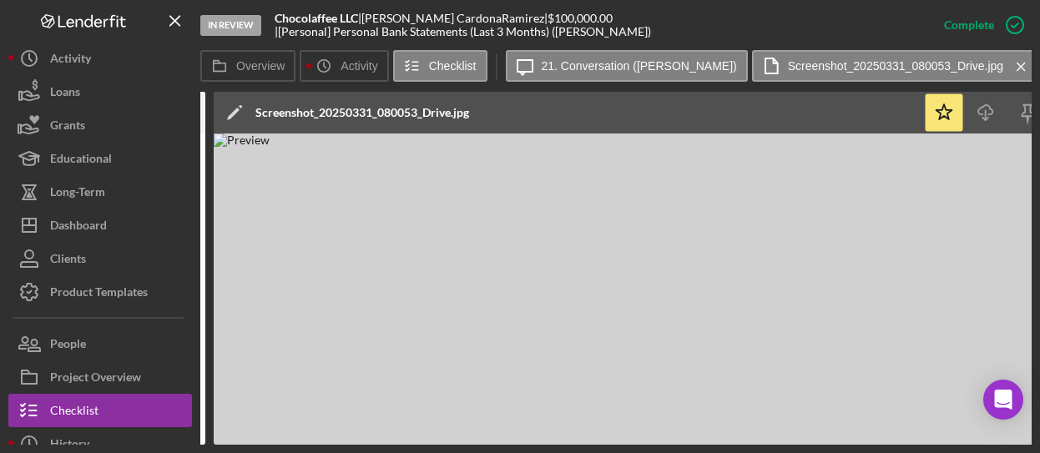
click at [927, 425] on img at bounding box center [714, 289] width 1001 height 311
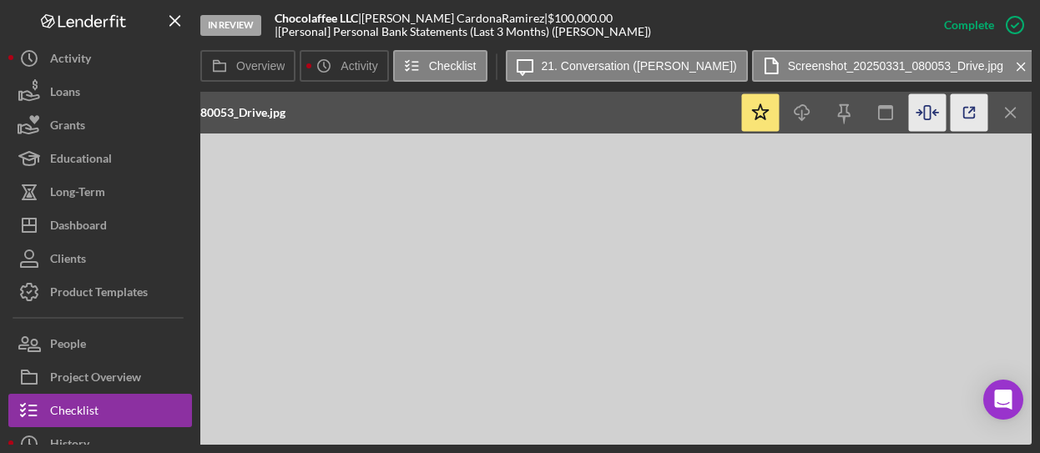
click at [960, 107] on icon "button" at bounding box center [970, 113] width 38 height 38
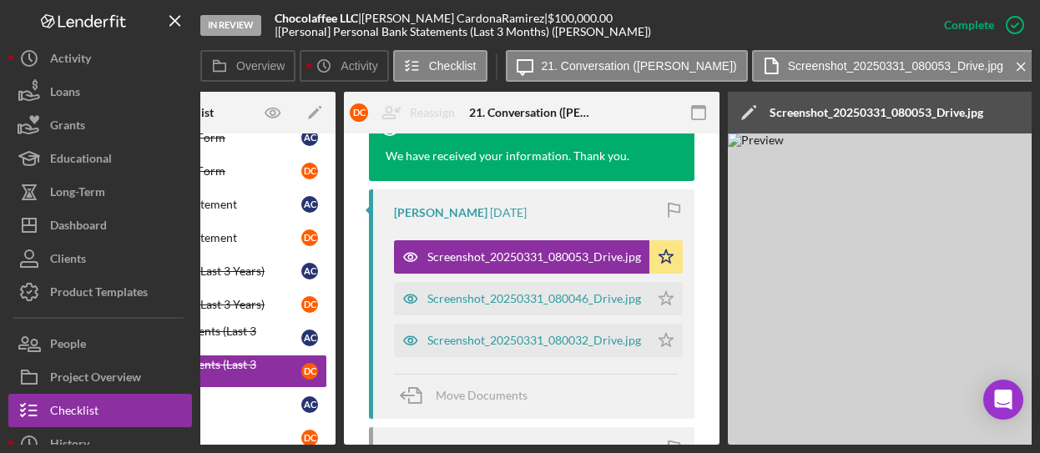
scroll to position [0, 141]
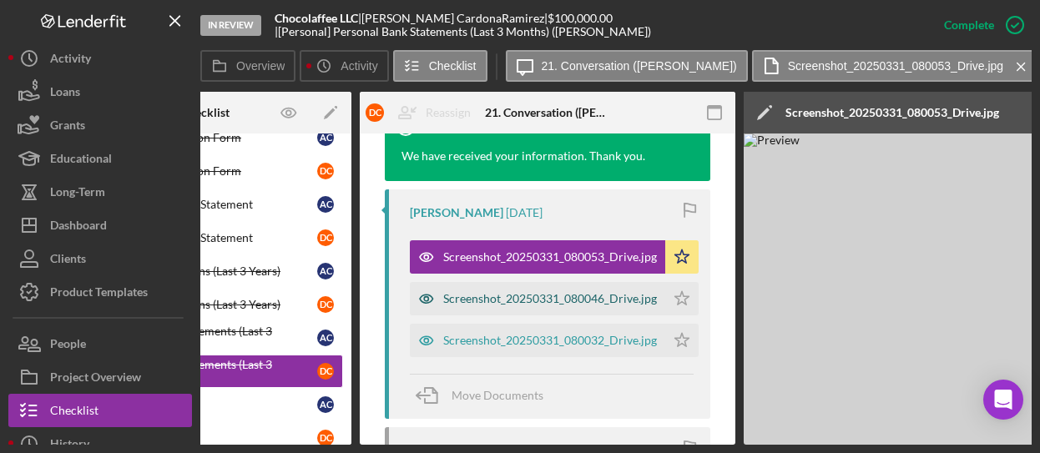
click at [537, 296] on div "Screenshot_20250331_080046_Drive.jpg" at bounding box center [550, 298] width 214 height 13
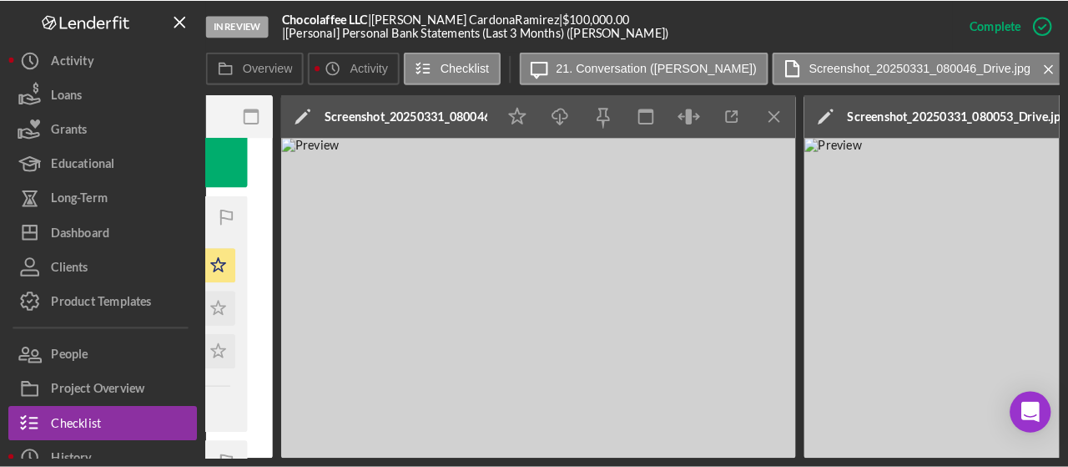
scroll to position [0, 605]
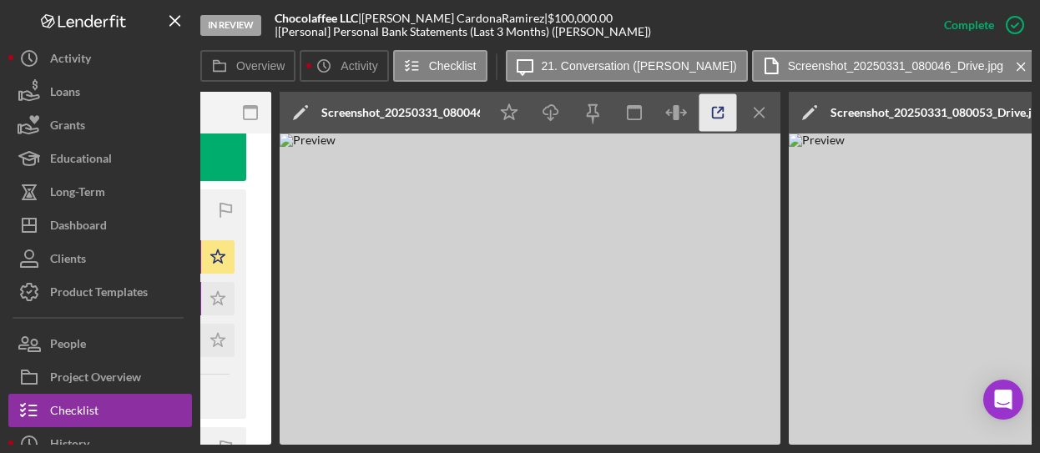
click at [719, 108] on icon "button" at bounding box center [718, 113] width 38 height 38
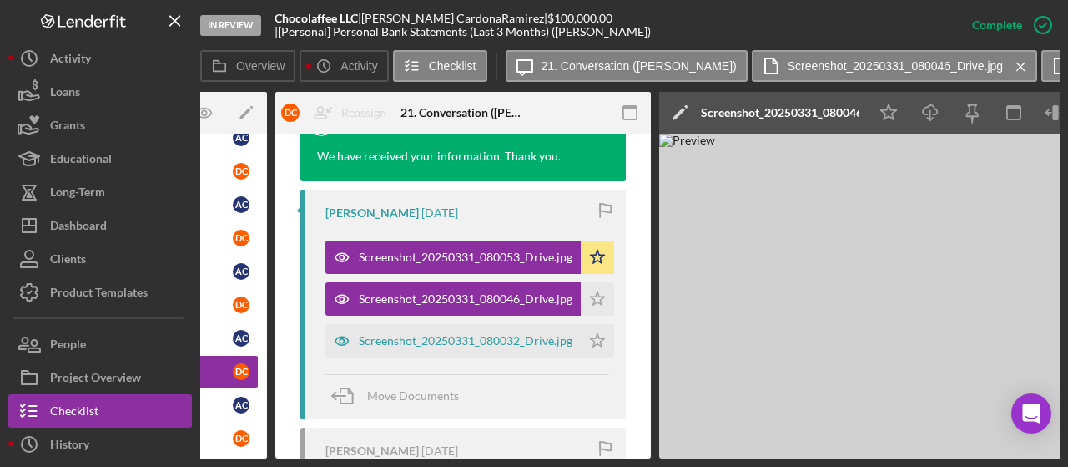
scroll to position [0, 224]
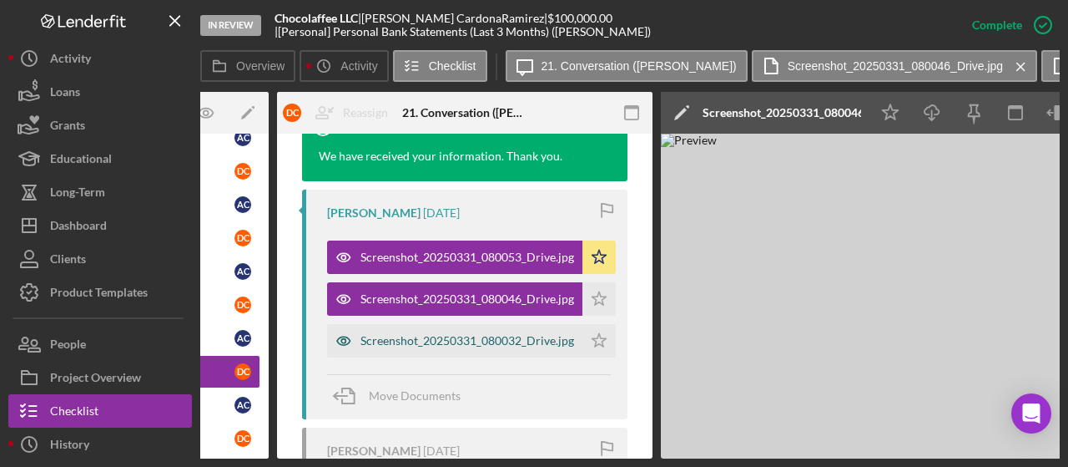
click at [416, 340] on div "Screenshot_20250331_080032_Drive.jpg" at bounding box center [468, 340] width 214 height 13
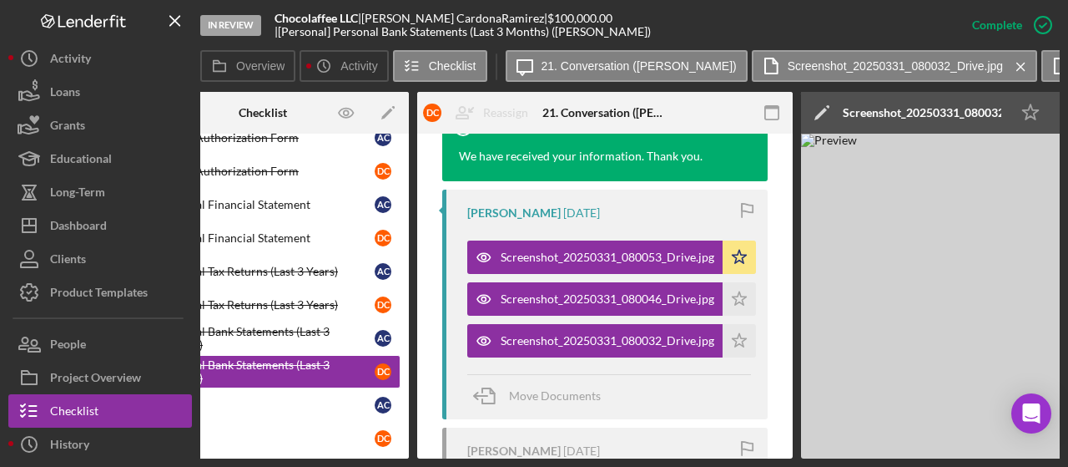
scroll to position [0, 0]
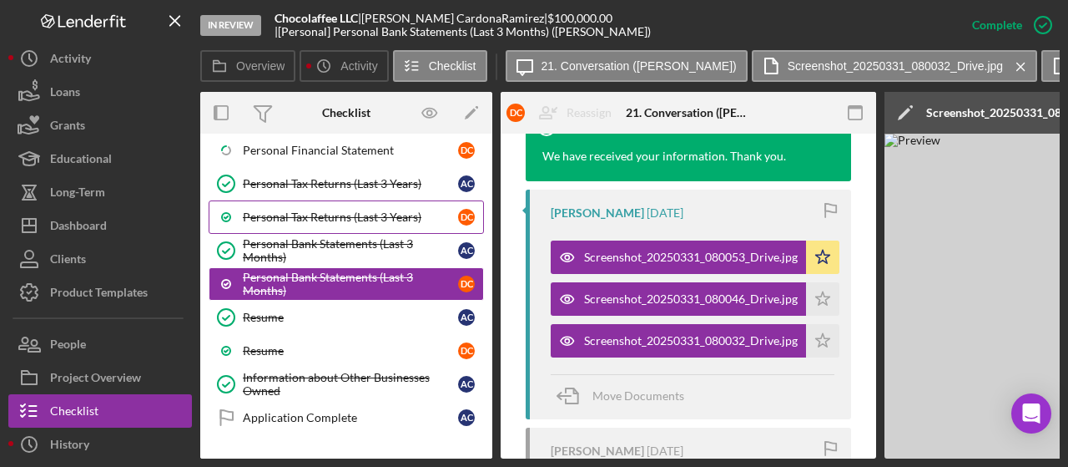
scroll to position [971, 0]
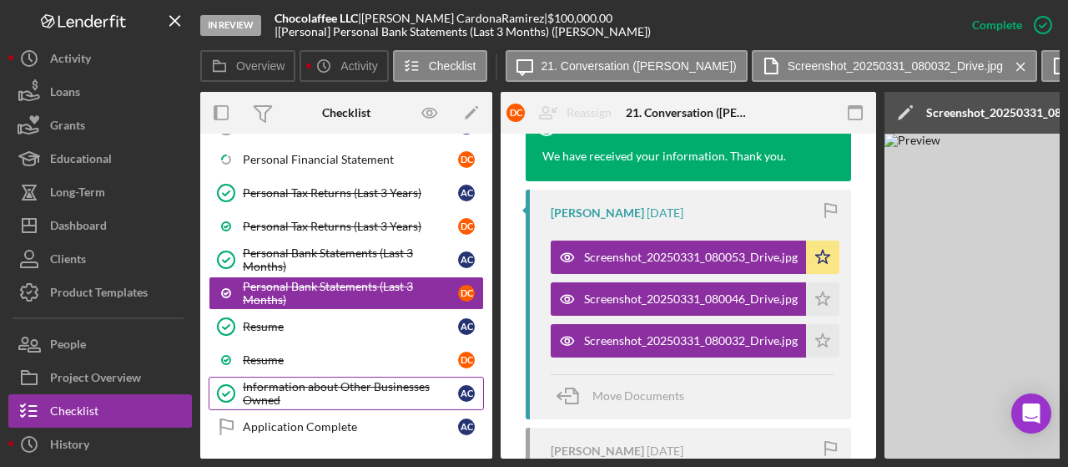
click at [332, 380] on div "Information about Other Businesses Owned" at bounding box center [350, 393] width 215 height 27
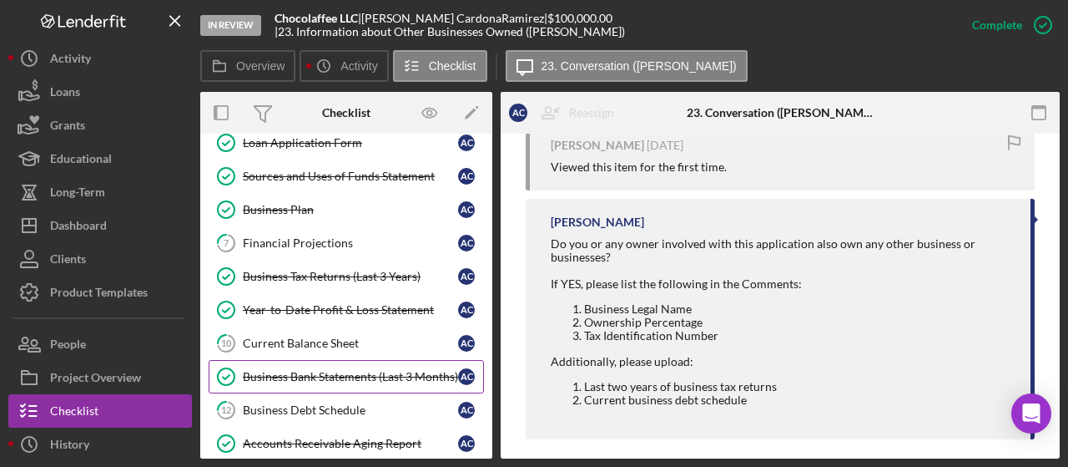
scroll to position [220, 0]
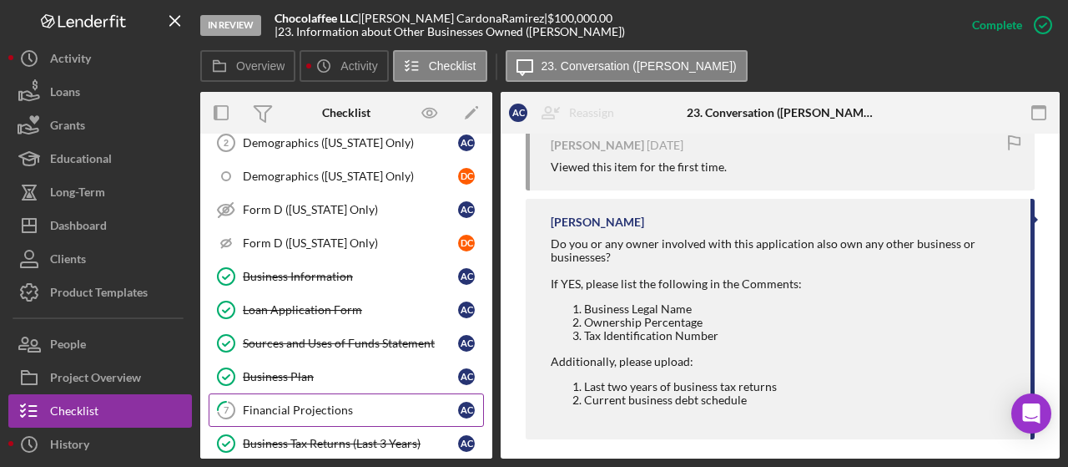
click at [318, 403] on div "Financial Projections" at bounding box center [350, 409] width 215 height 13
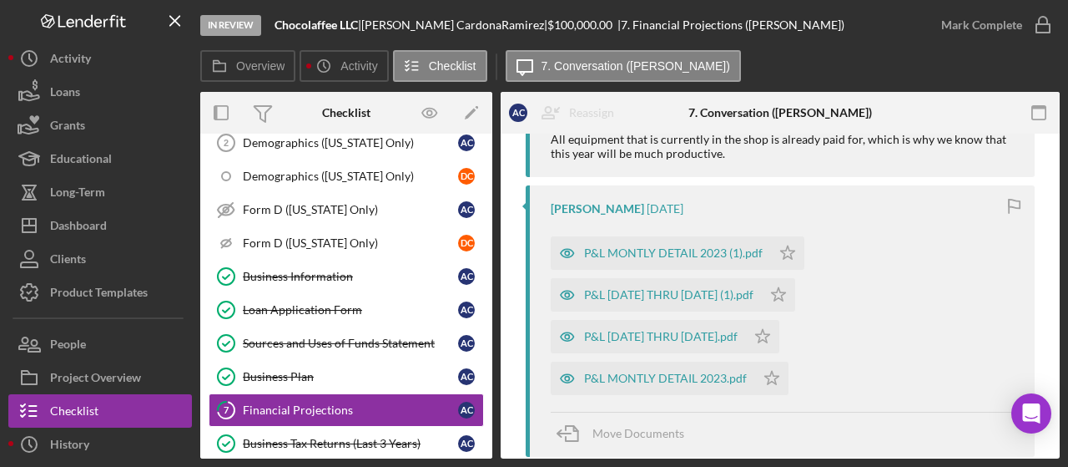
scroll to position [751, 0]
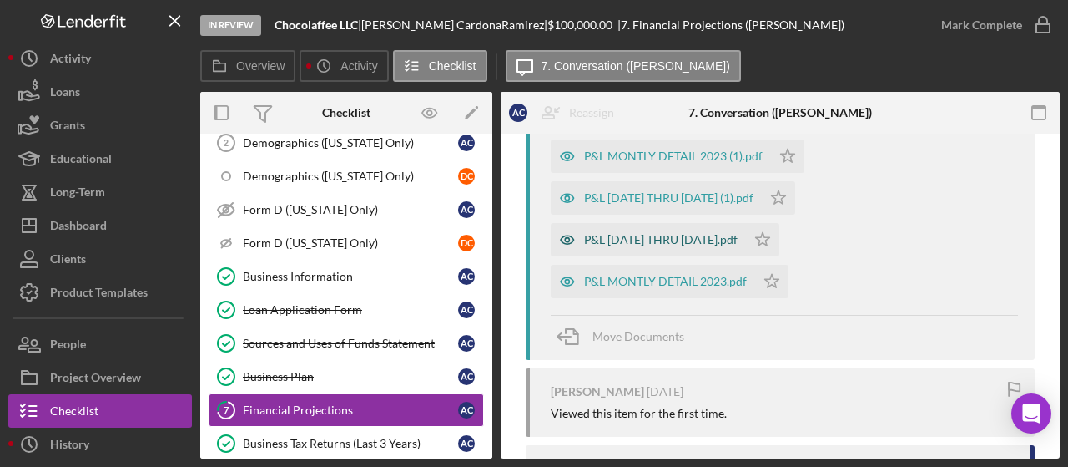
click at [738, 244] on div "P&L JANUARY THRU MARCH 2025.pdf" at bounding box center [661, 239] width 154 height 13
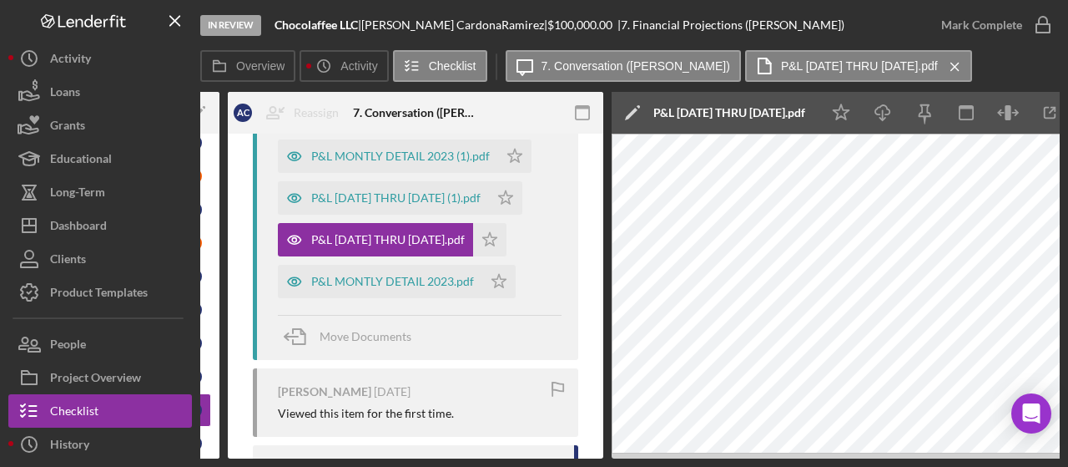
scroll to position [0, 325]
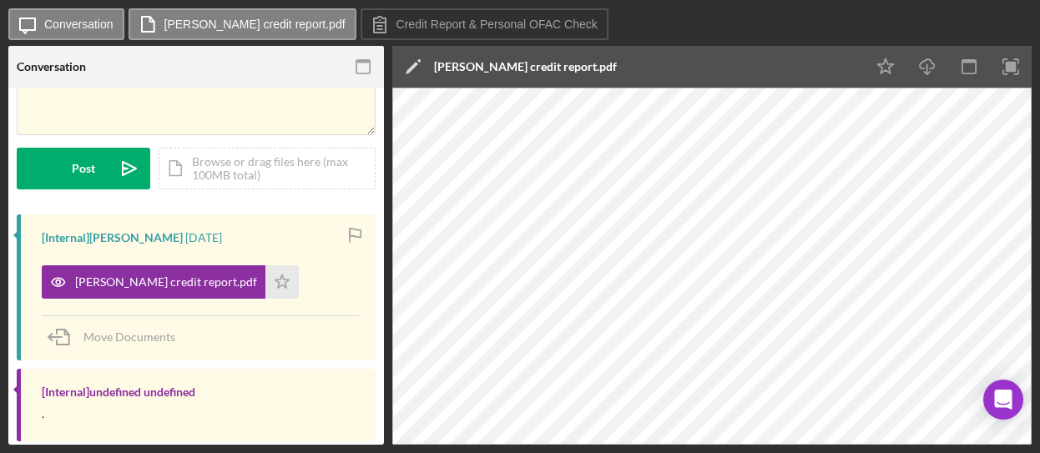
scroll to position [162, 0]
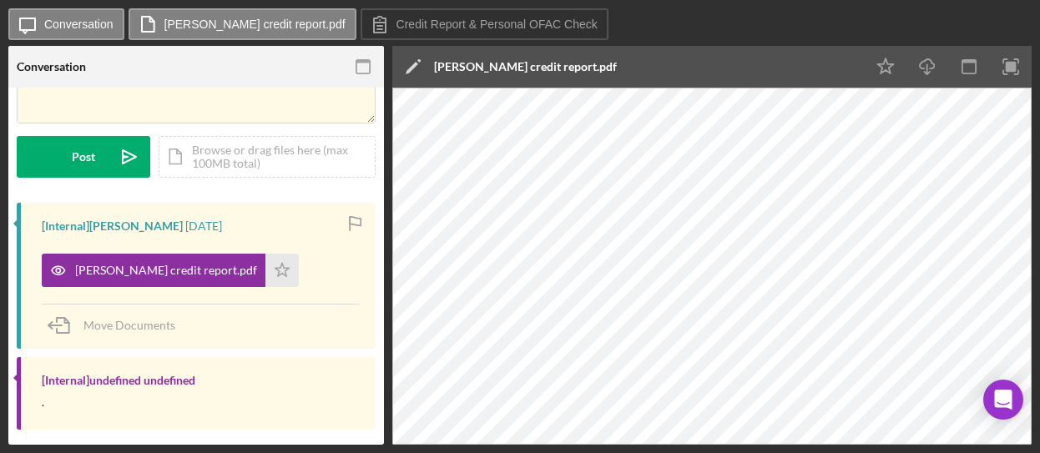
click at [1033, 230] on div "Icon/Message Conversation ANGELICA CARDONA RAMIREZ credit report.pdf Credit Rep…" at bounding box center [520, 226] width 1040 height 453
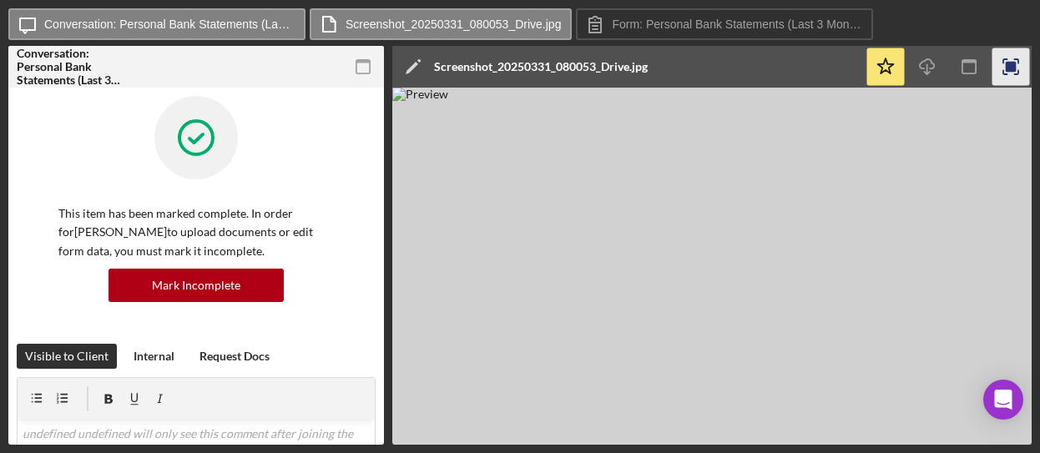
click at [1020, 66] on icon "button" at bounding box center [1011, 67] width 38 height 38
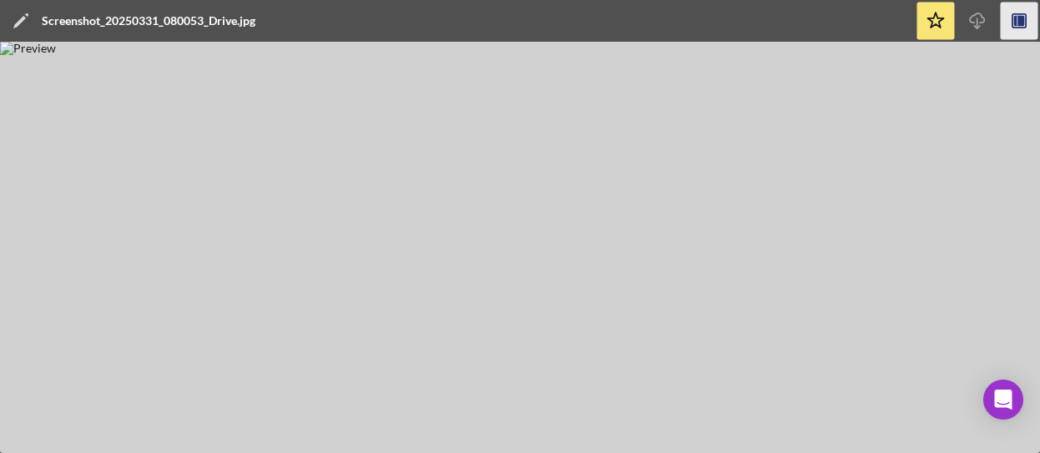
click at [532, 228] on img at bounding box center [520, 247] width 1040 height 411
click at [572, 260] on img at bounding box center [520, 247] width 1040 height 411
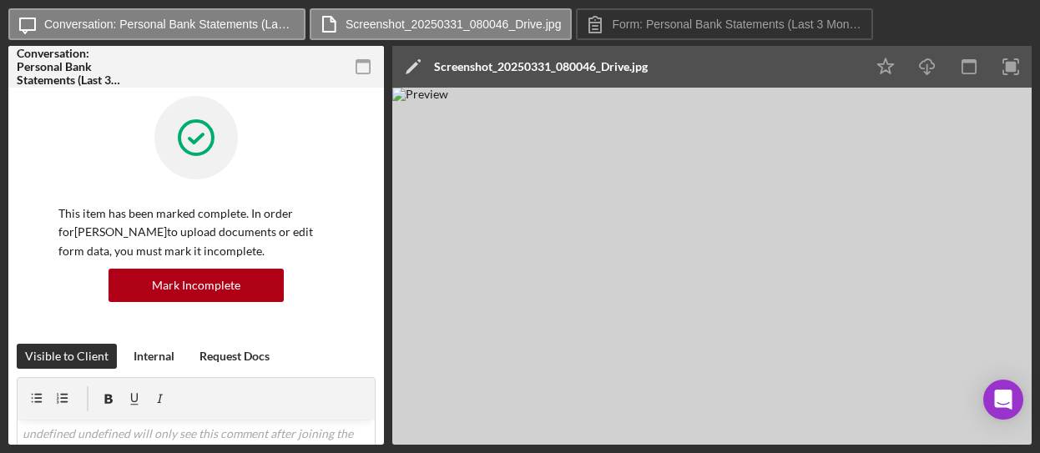
click at [1006, 69] on rect "button" at bounding box center [1011, 67] width 11 height 11
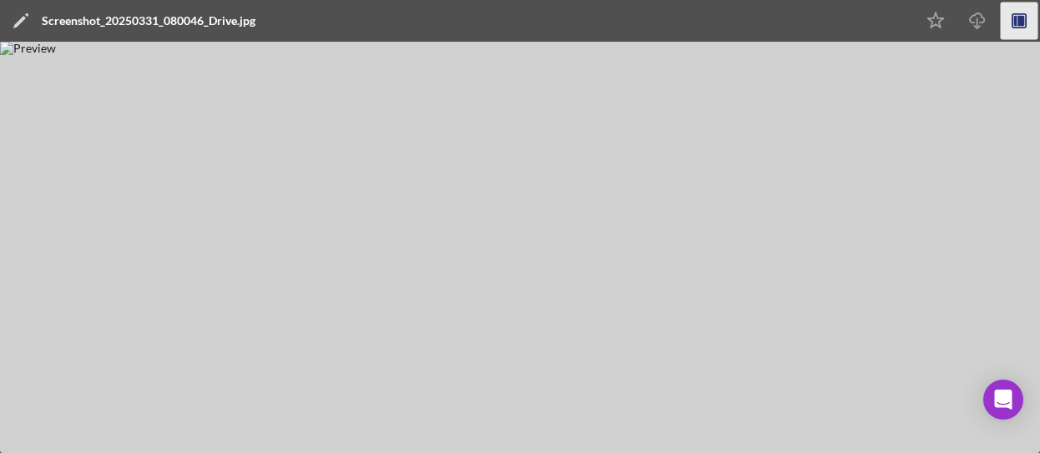
click at [1007, 26] on icon "button" at bounding box center [1020, 22] width 38 height 38
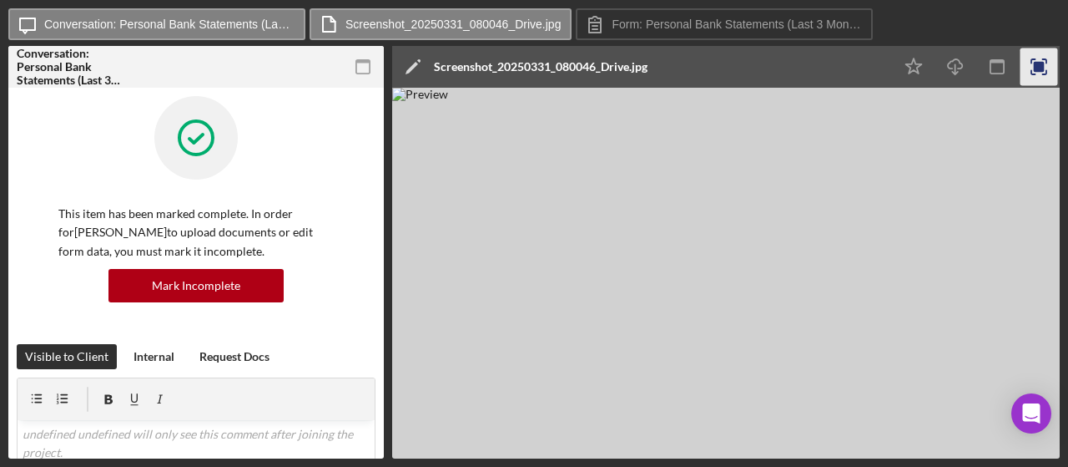
click at [762, 211] on img at bounding box center [726, 273] width 668 height 371
click at [781, 163] on img at bounding box center [726, 273] width 668 height 371
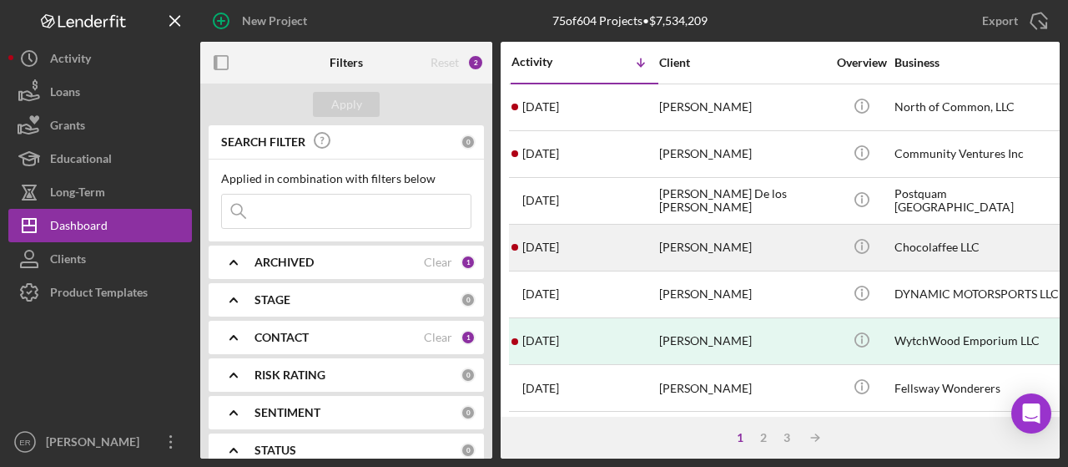
click at [669, 240] on div "[PERSON_NAME]" at bounding box center [742, 247] width 167 height 44
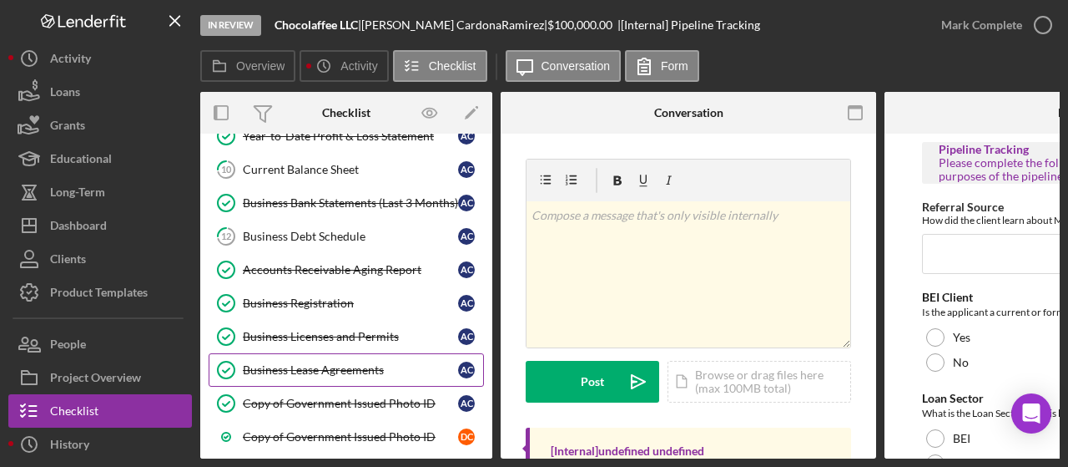
scroll to position [394, 0]
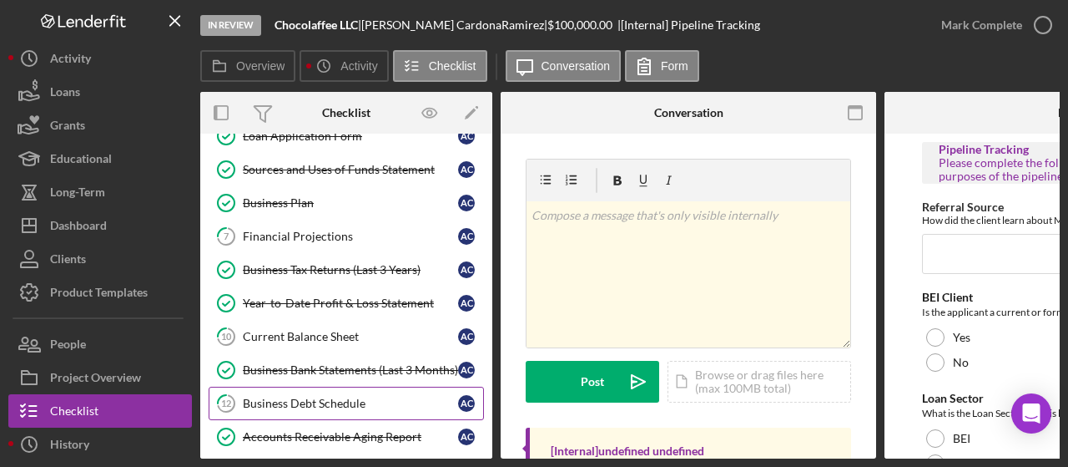
click at [333, 396] on div "Business Debt Schedule" at bounding box center [350, 402] width 215 height 13
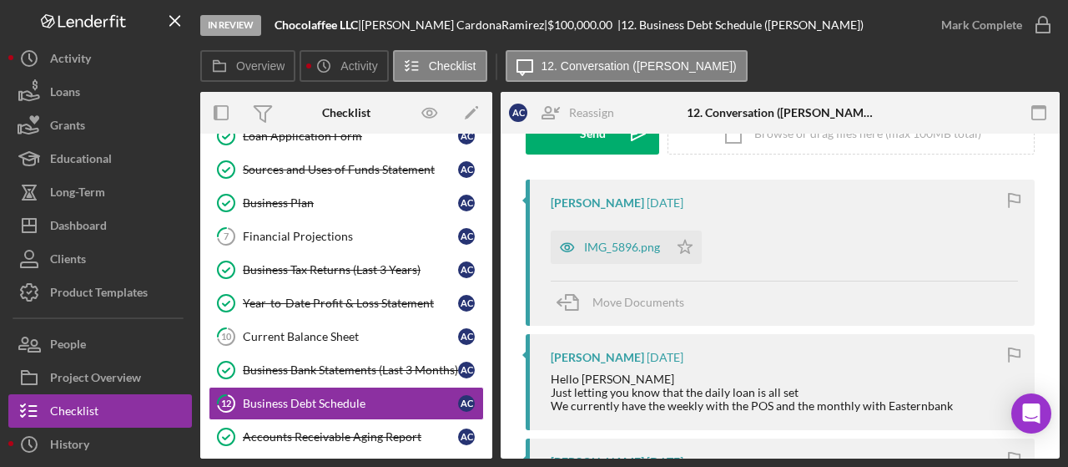
scroll to position [334, 0]
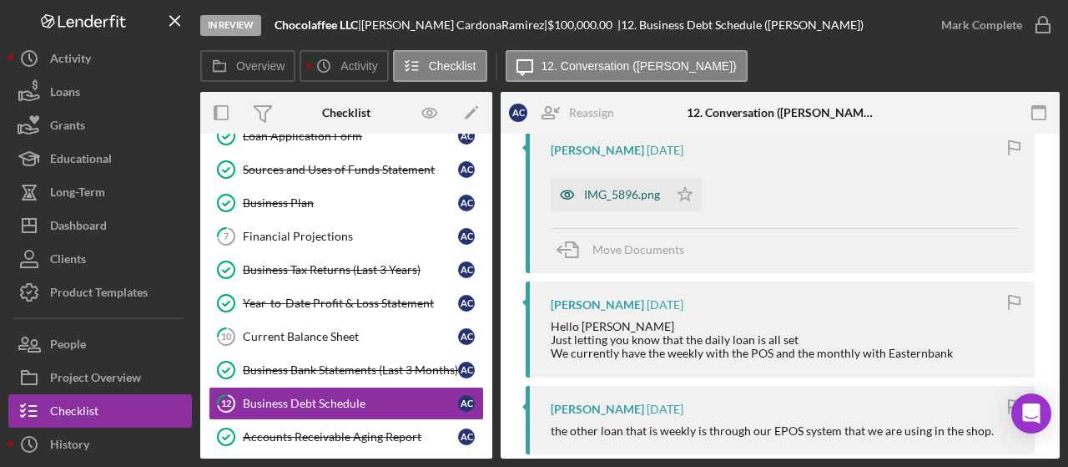
click at [595, 190] on div "IMG_5896.png" at bounding box center [622, 194] width 76 height 13
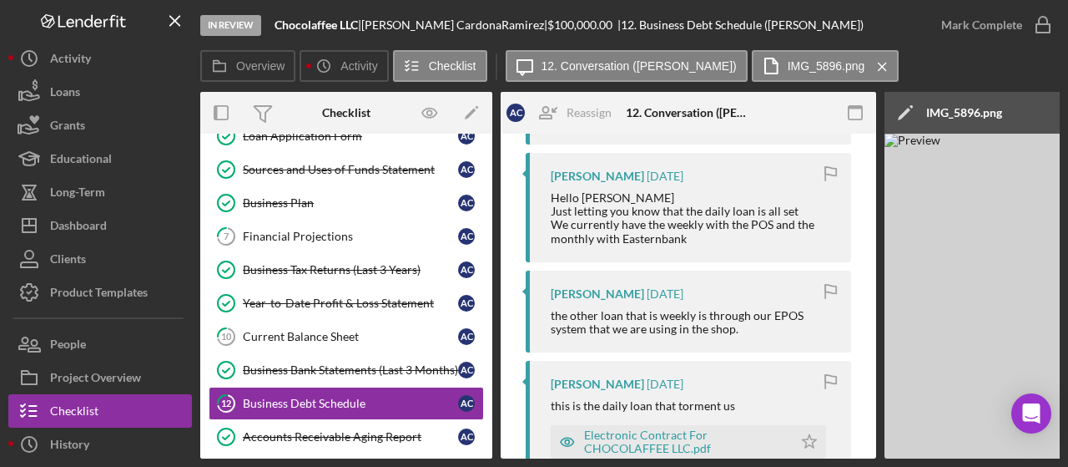
scroll to position [584, 0]
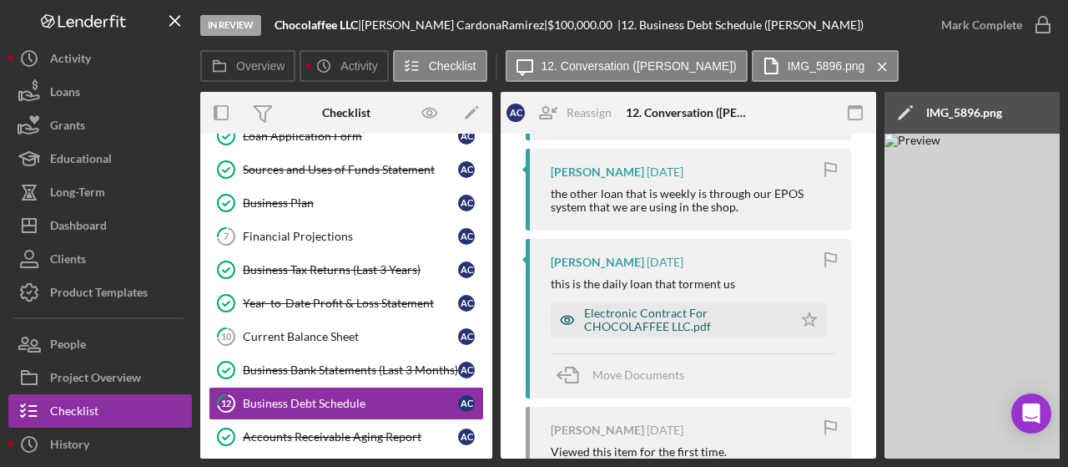
click at [664, 318] on div "Electronic Contract For CHOCOLAFFEE LLC.pdf" at bounding box center [684, 319] width 200 height 27
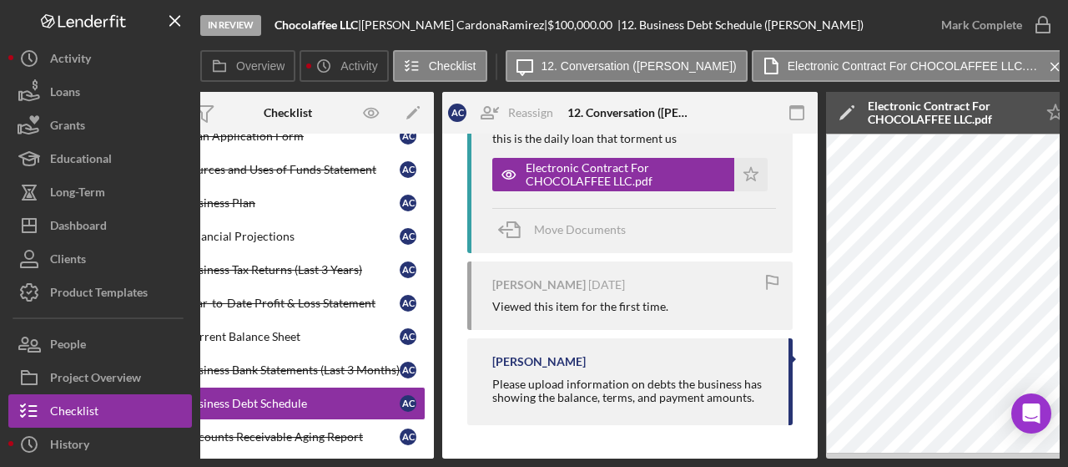
scroll to position [0, 0]
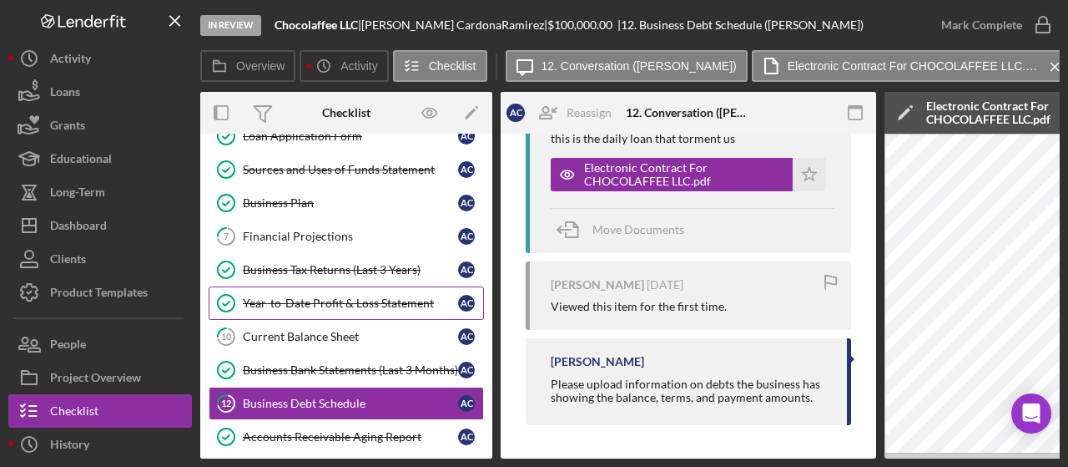
click at [366, 297] on div "Year-to-Date Profit & Loss Statement" at bounding box center [350, 302] width 215 height 13
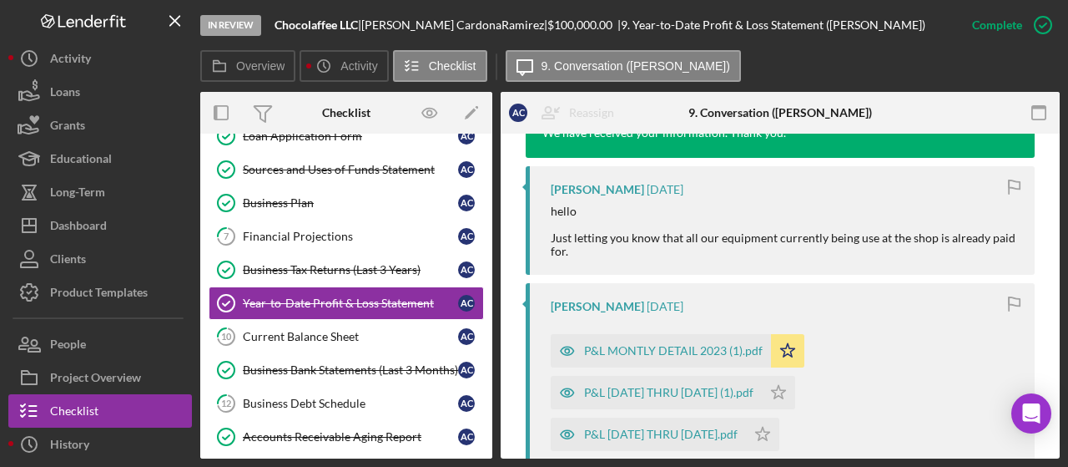
scroll to position [668, 0]
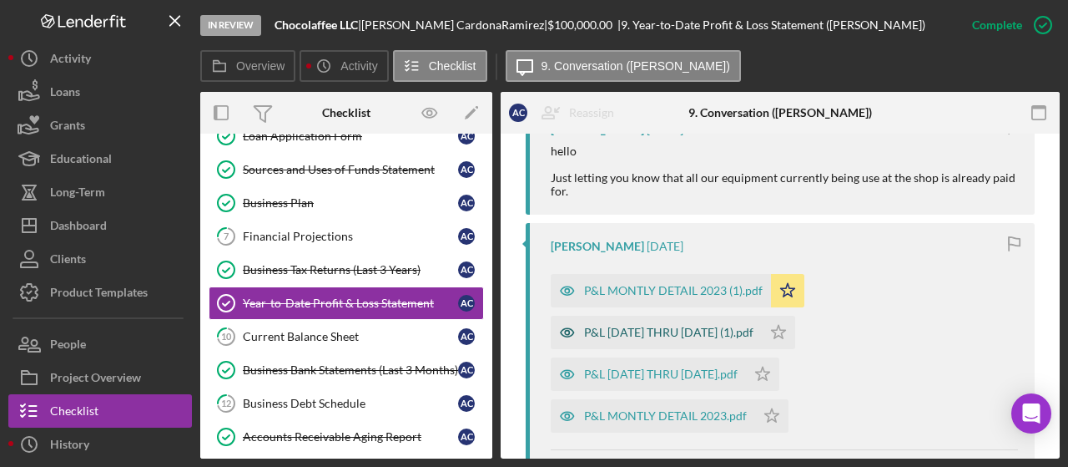
click at [694, 333] on div "P&L JANUARY THRU MARCH 2025 (1).pdf" at bounding box center [668, 331] width 169 height 13
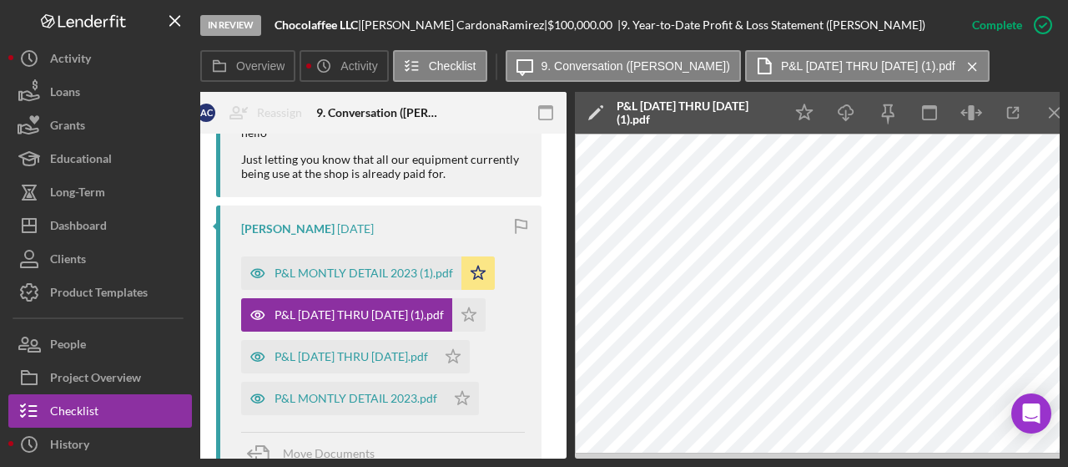
scroll to position [0, 325]
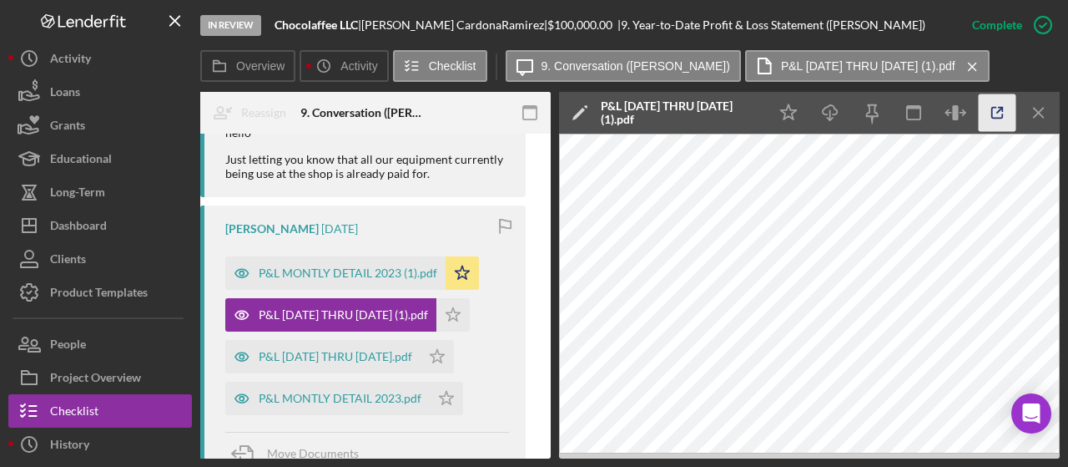
click at [990, 114] on icon "button" at bounding box center [998, 113] width 38 height 38
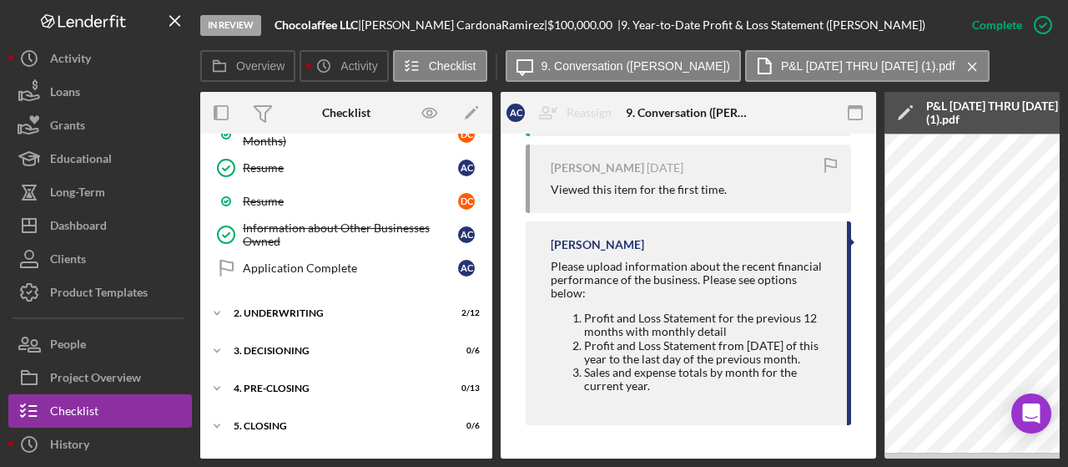
scroll to position [1145, 0]
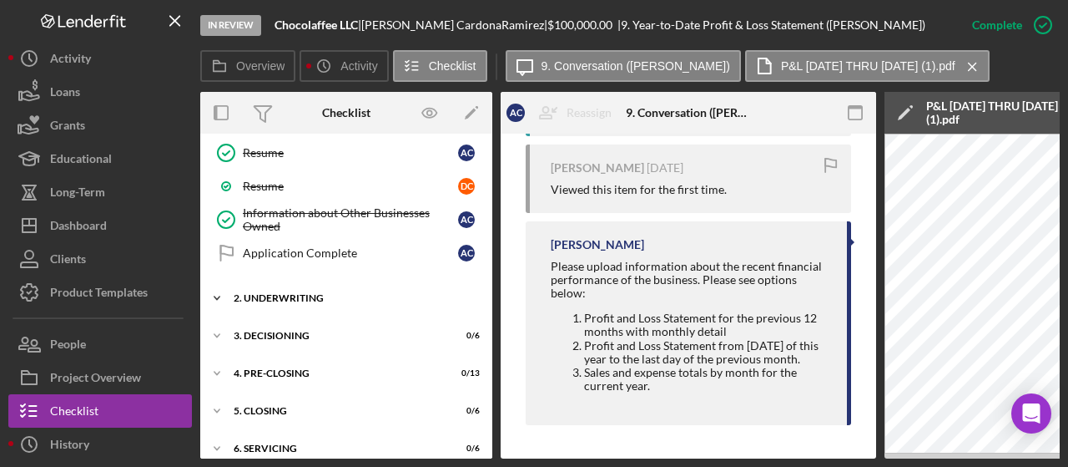
click at [240, 293] on div "2. Underwriting" at bounding box center [353, 298] width 238 height 10
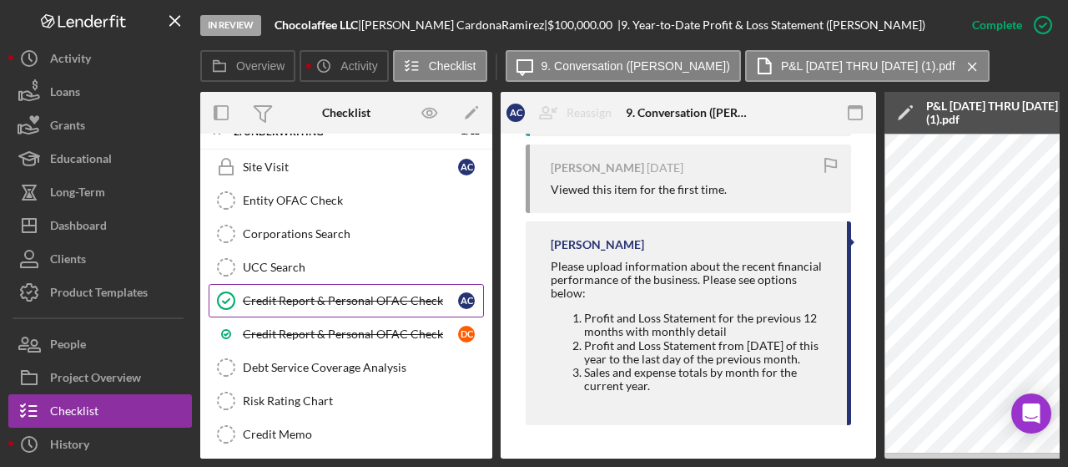
scroll to position [1312, 0]
click at [398, 293] on div "Credit Report & Personal OFAC Check" at bounding box center [350, 299] width 215 height 13
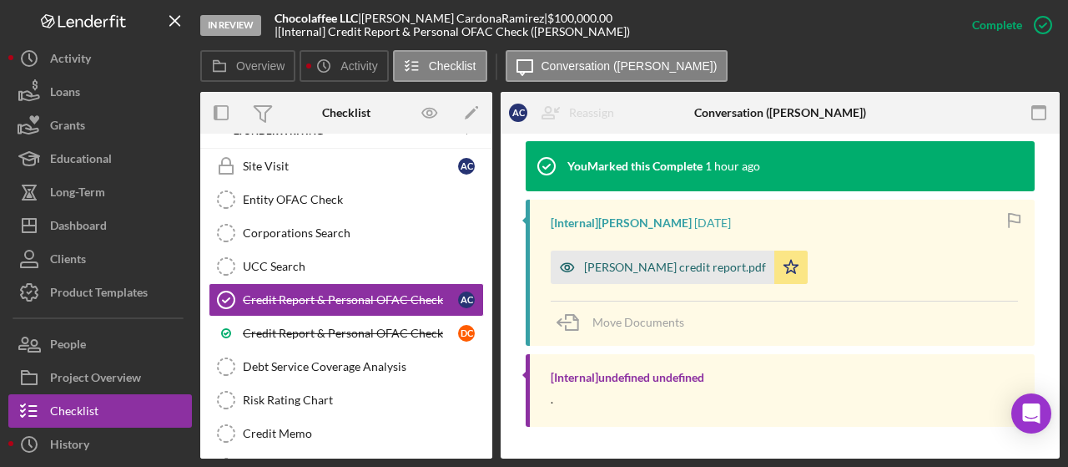
click at [743, 265] on div "ANGELICA CARDONA RAMIREZ credit report.pdf" at bounding box center [675, 266] width 182 height 13
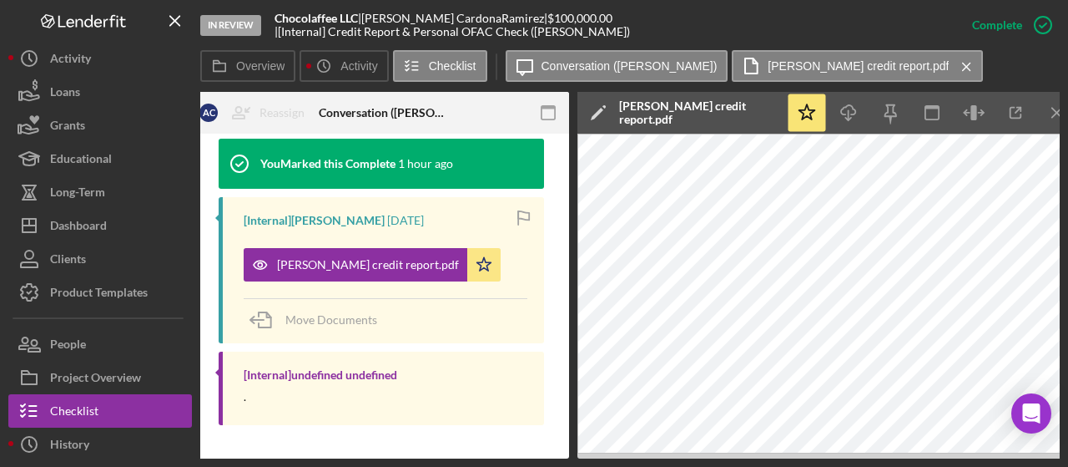
scroll to position [0, 325]
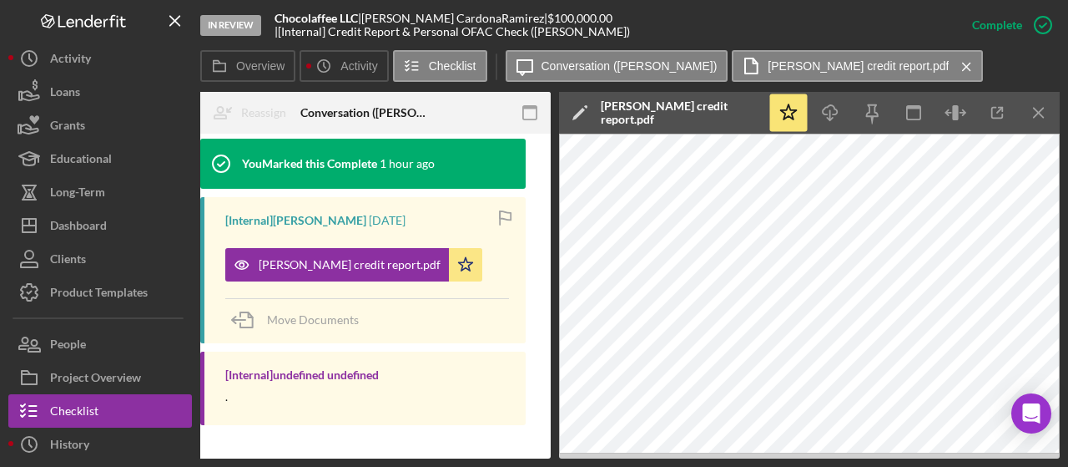
drag, startPoint x: 485, startPoint y: 452, endPoint x: 401, endPoint y: 463, distance: 85.0
click at [397, 465] on div "In Review Chocolaffee LLC | Angelica CardonaRamirez | $100,000.00 | [Internal] …" at bounding box center [534, 233] width 1068 height 467
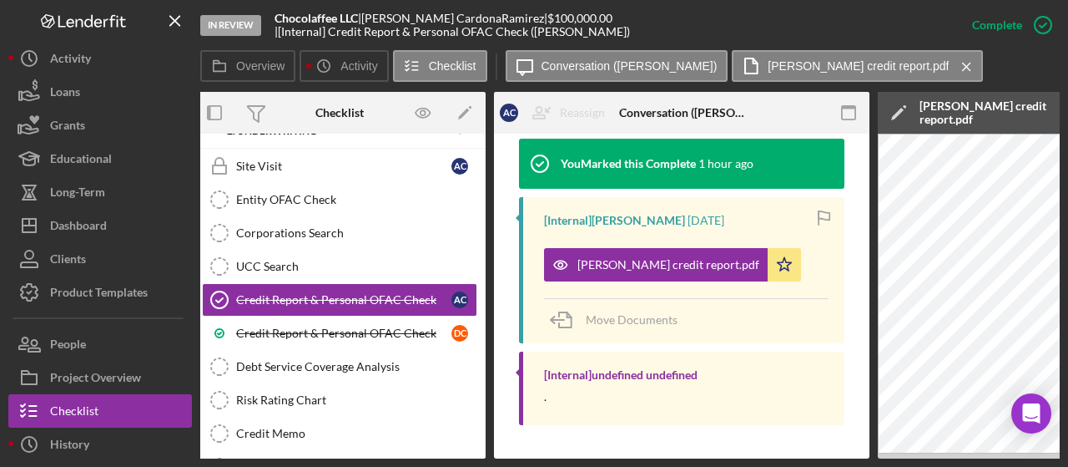
scroll to position [0, 0]
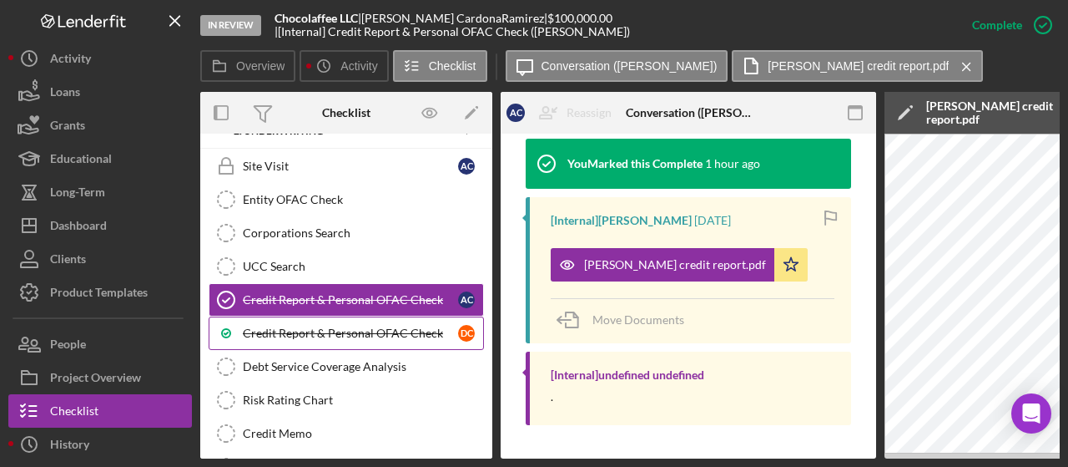
click at [332, 326] on div "Credit Report & Personal OFAC Check" at bounding box center [350, 332] width 215 height 13
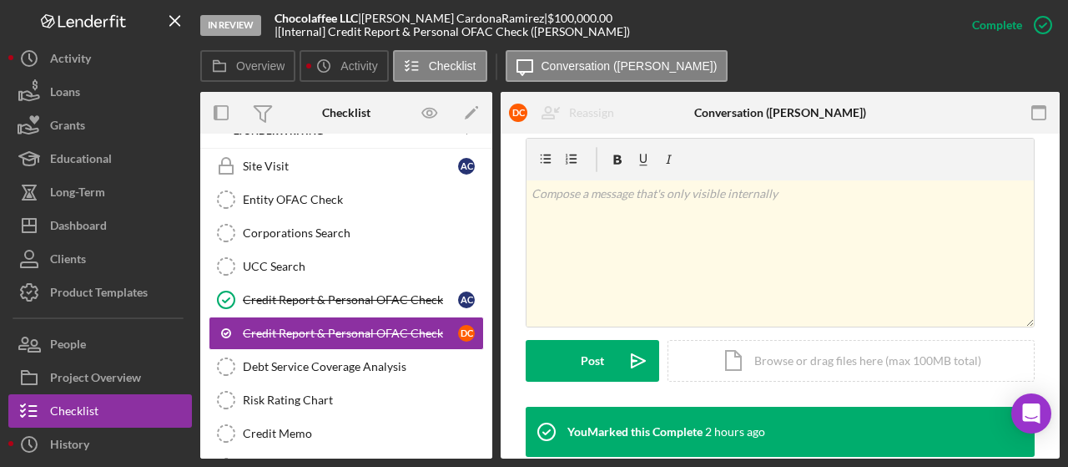
scroll to position [516, 0]
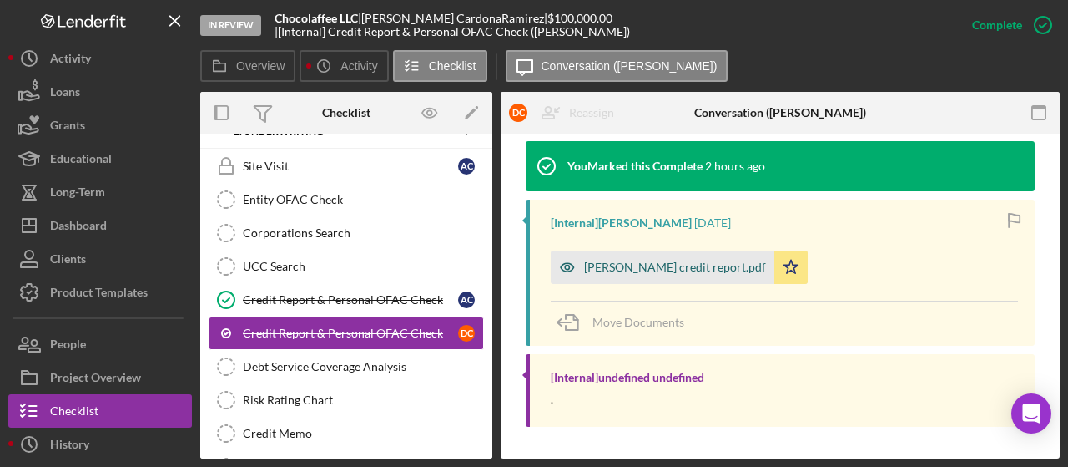
click at [713, 273] on div "Diana Cardona credit report.pdf" at bounding box center [663, 266] width 224 height 33
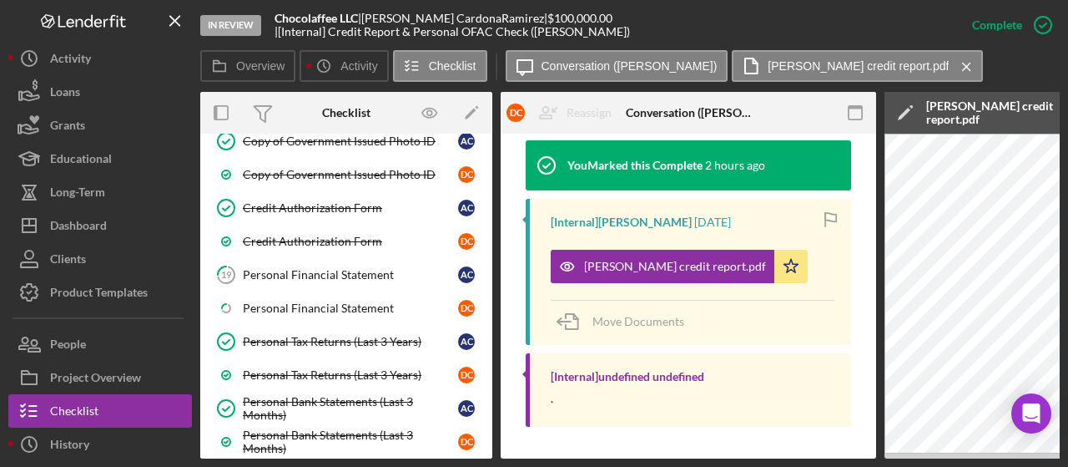
scroll to position [796, 0]
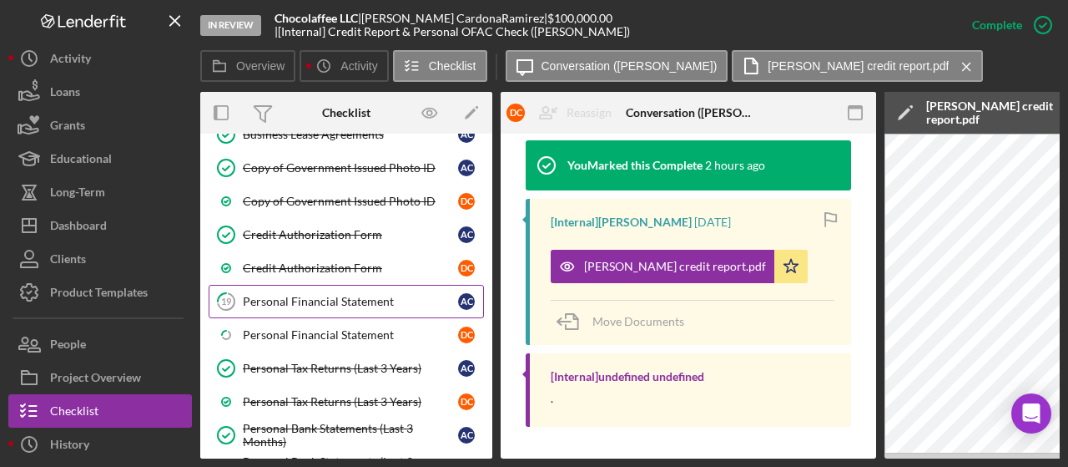
click at [356, 295] on div "Personal Financial Statement" at bounding box center [350, 301] width 215 height 13
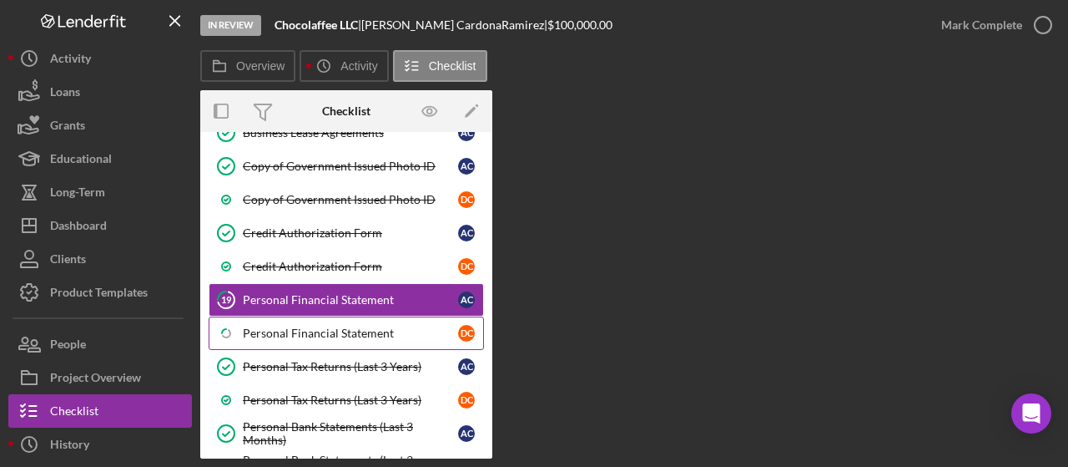
click at [352, 326] on div "Personal Financial Statement" at bounding box center [350, 332] width 215 height 13
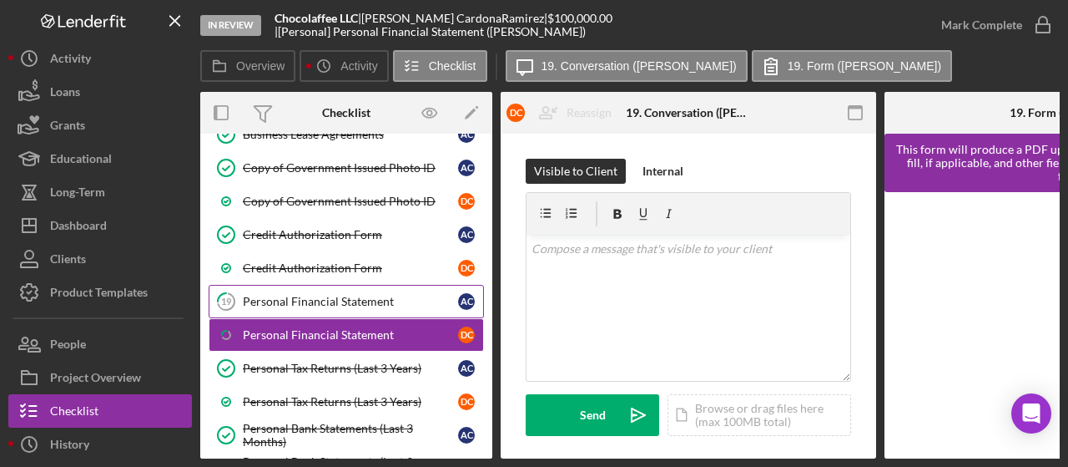
click at [350, 295] on div "Personal Financial Statement" at bounding box center [350, 301] width 215 height 13
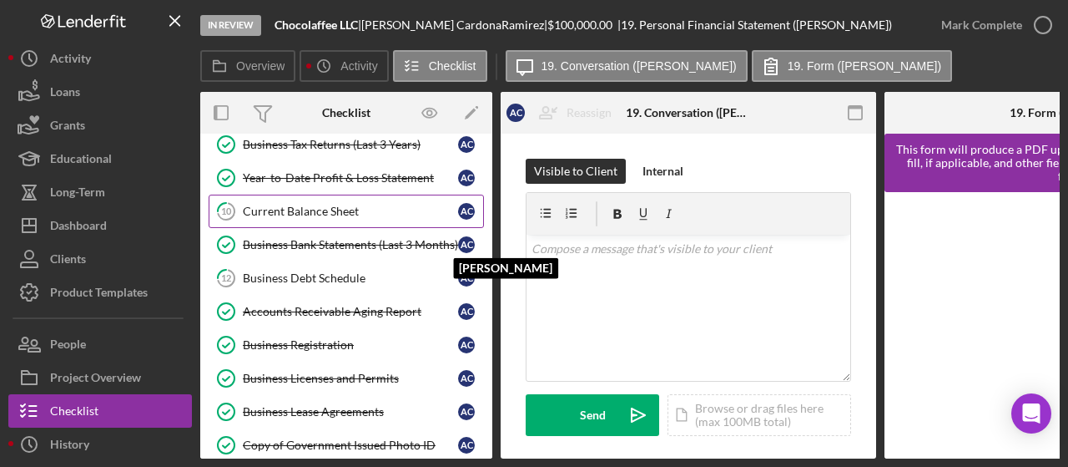
scroll to position [512, 0]
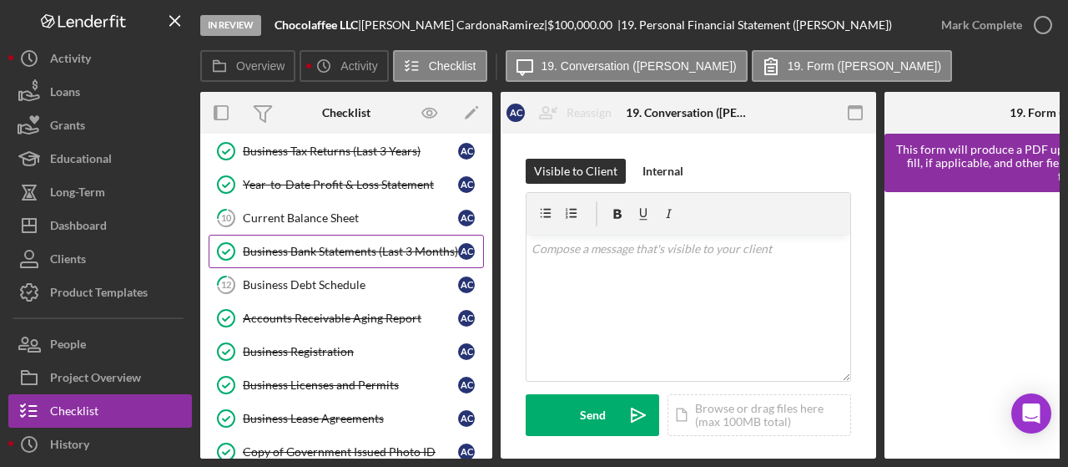
click at [369, 245] on div "Business Bank Statements (Last 3 Months)" at bounding box center [350, 251] width 215 height 13
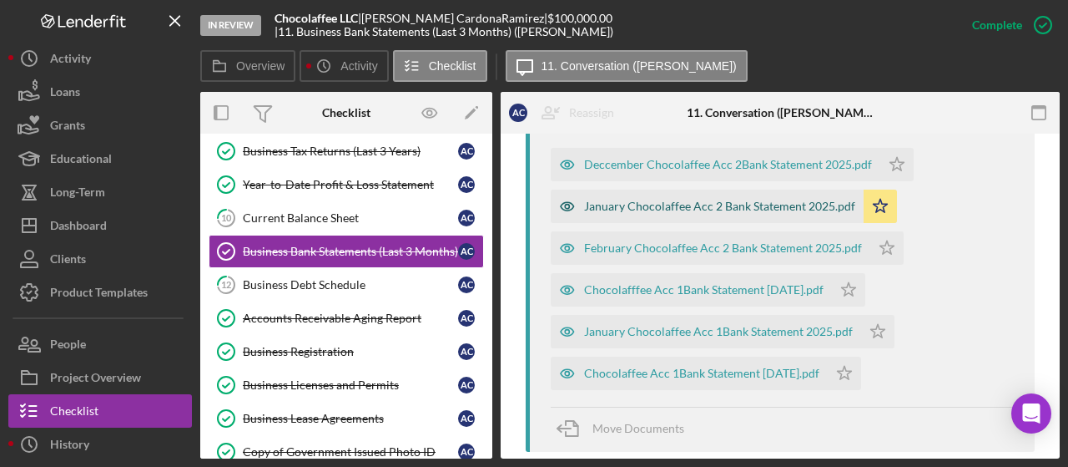
scroll to position [751, 0]
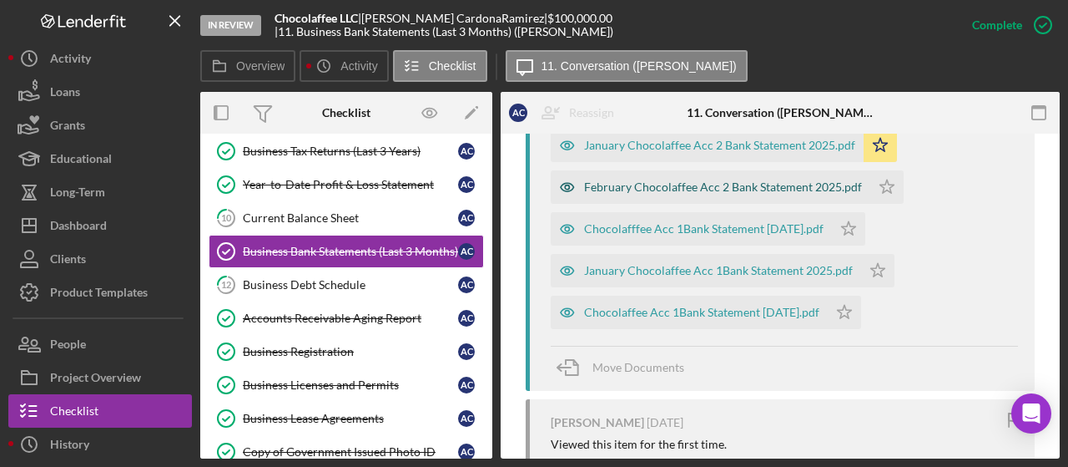
click at [742, 186] on div "February Chocolaffee Acc 2 Bank Statement 2025.pdf" at bounding box center [723, 186] width 278 height 13
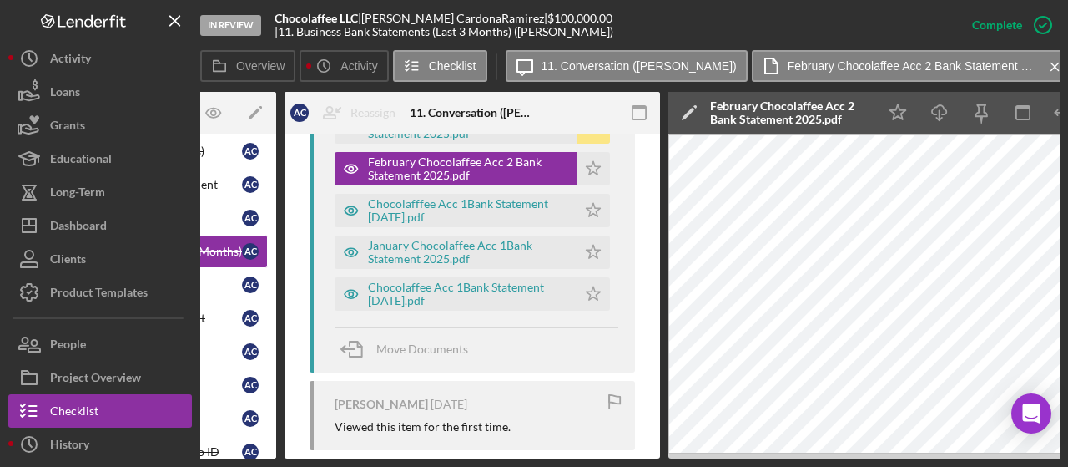
scroll to position [0, 325]
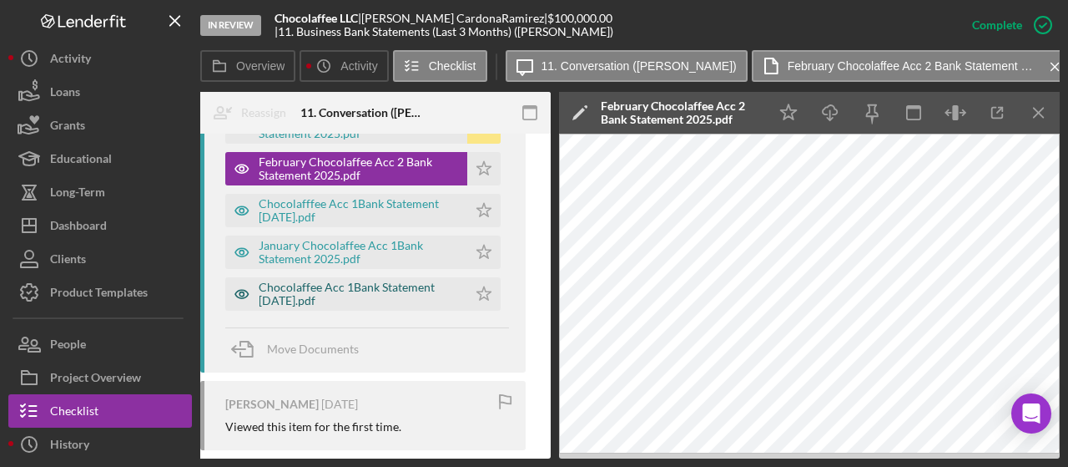
click at [358, 307] on div "Chocolaffee Acc 1Bank Statement February 2025.pdf" at bounding box center [359, 293] width 200 height 27
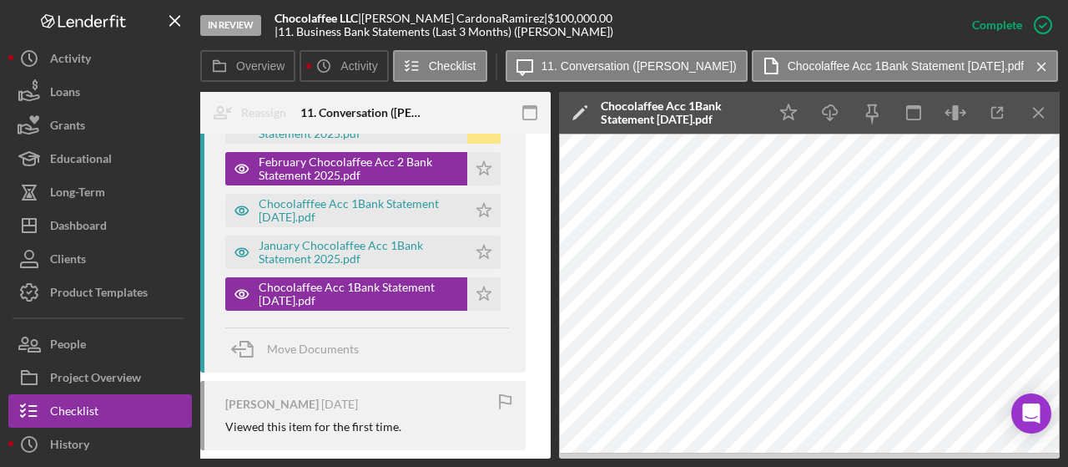
scroll to position [0, 0]
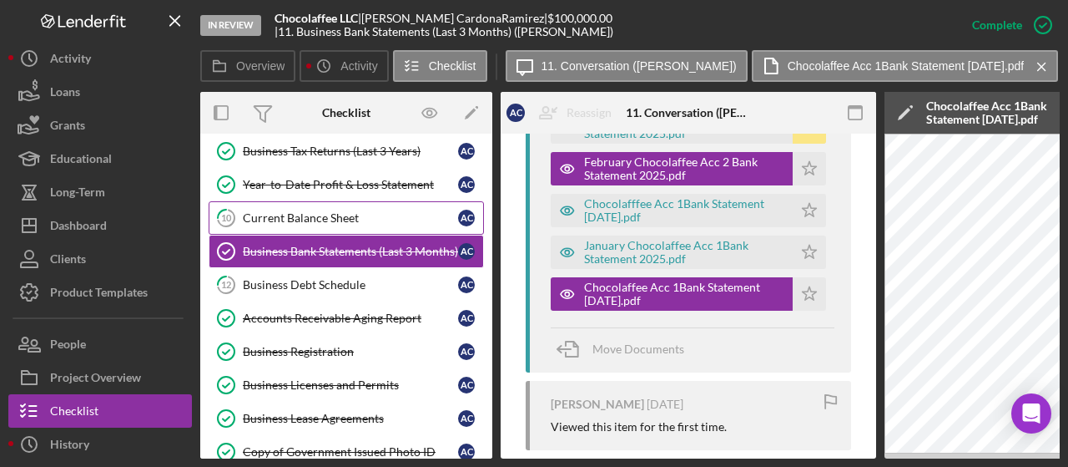
click at [338, 211] on div "Current Balance Sheet" at bounding box center [350, 217] width 215 height 13
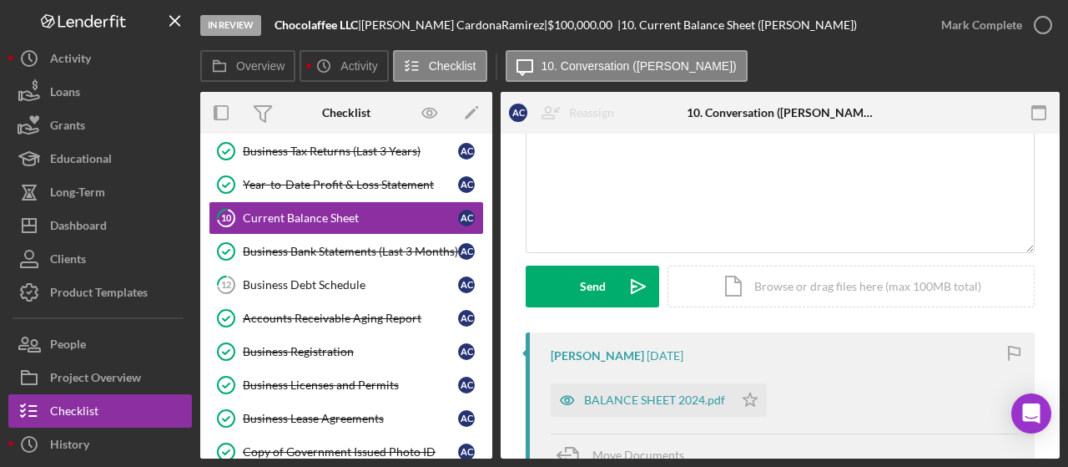
scroll to position [334, 0]
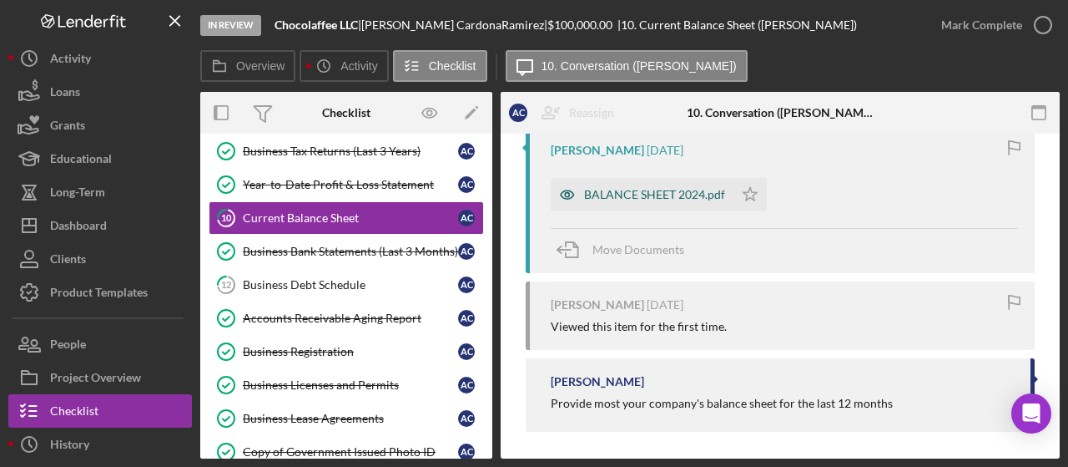
click at [666, 193] on div "BALANCE SHEET 2024.pdf" at bounding box center [654, 194] width 141 height 13
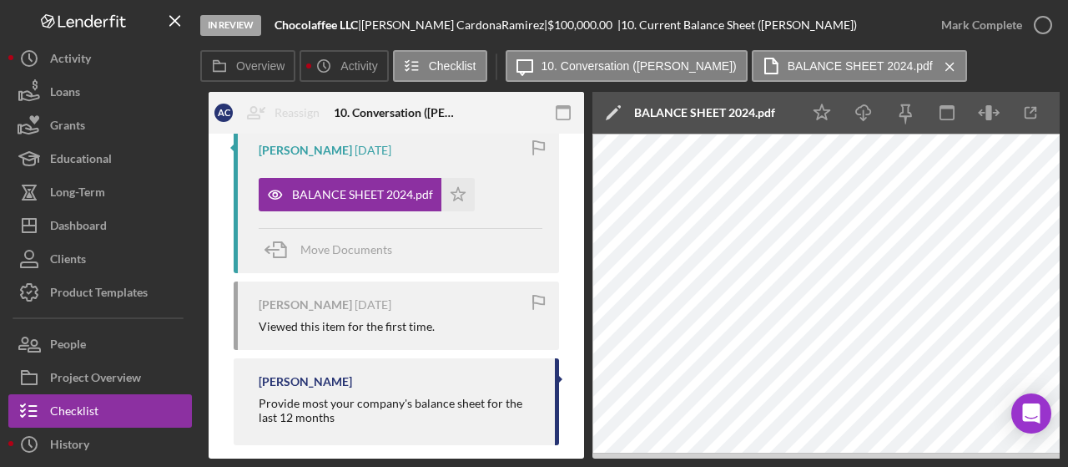
scroll to position [0, 325]
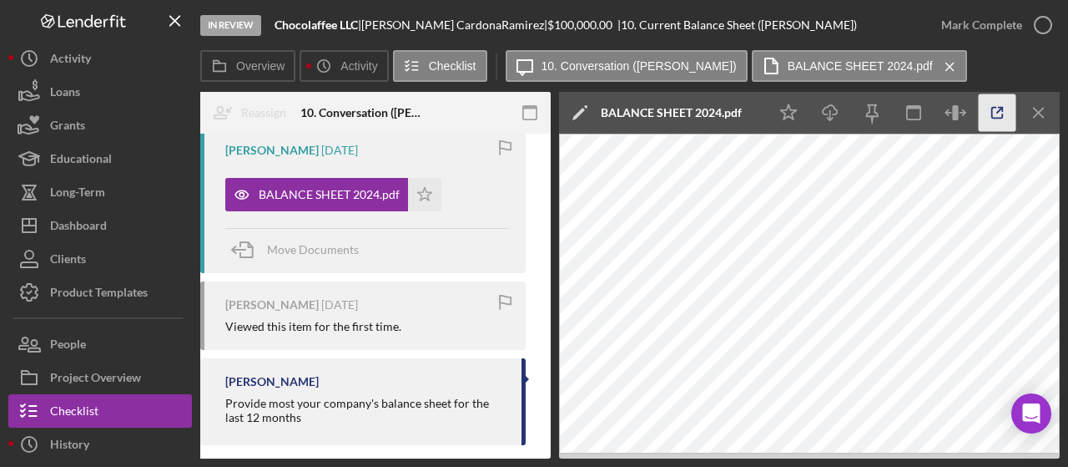
click at [990, 109] on icon "button" at bounding box center [998, 113] width 38 height 38
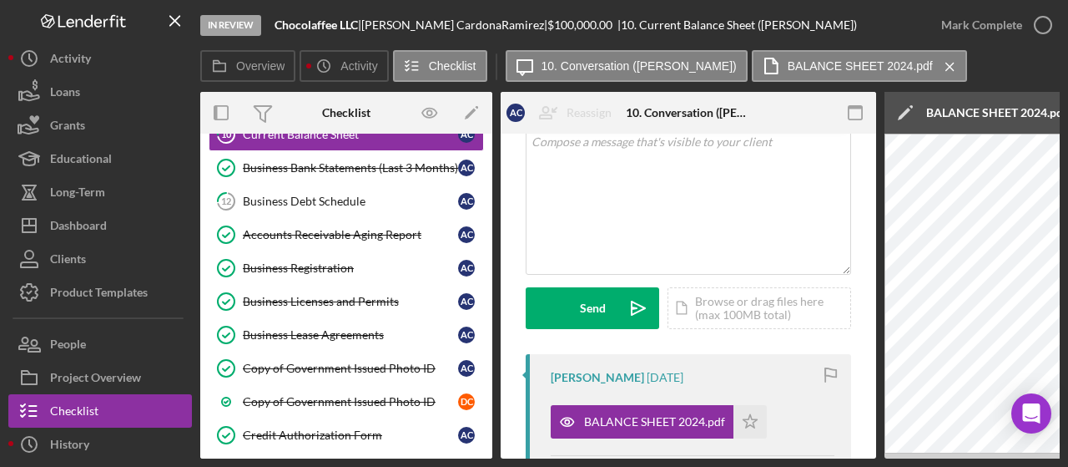
scroll to position [429, 0]
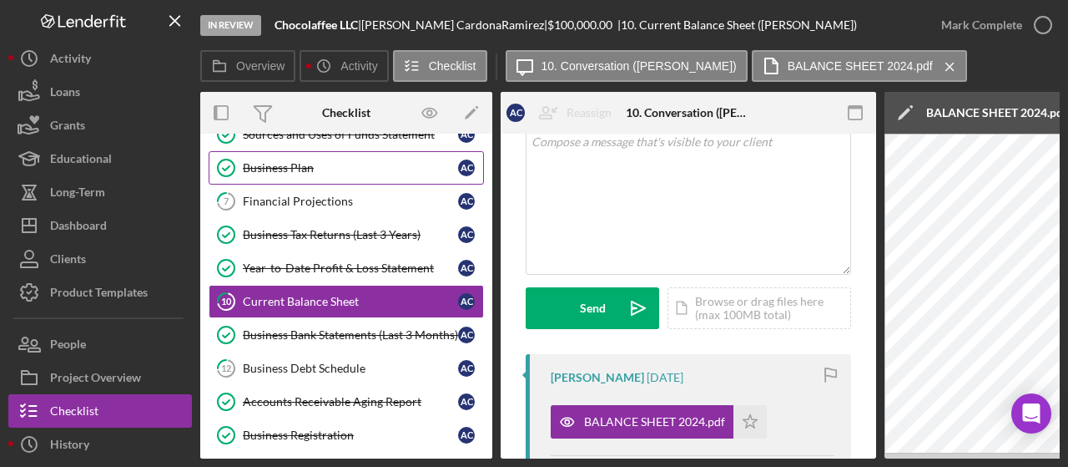
click at [295, 166] on div "Business Plan" at bounding box center [350, 167] width 215 height 13
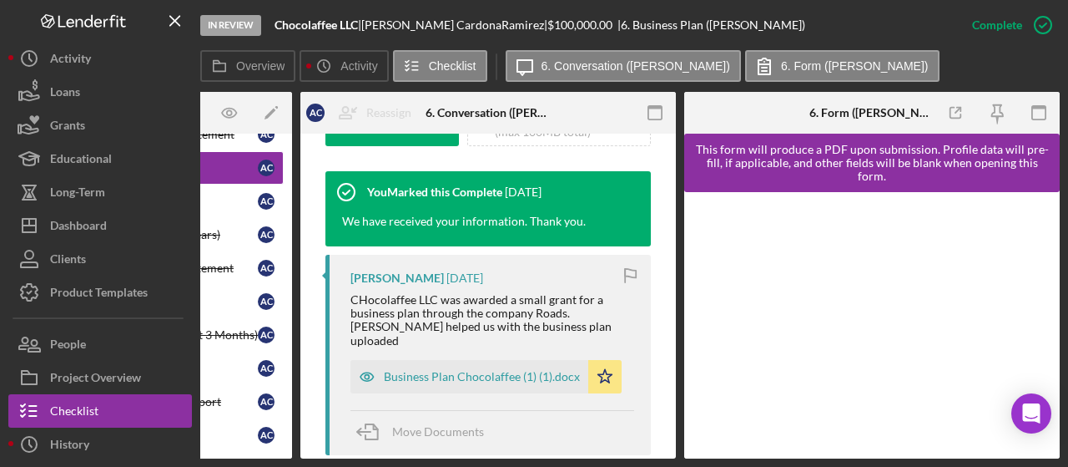
scroll to position [668, 0]
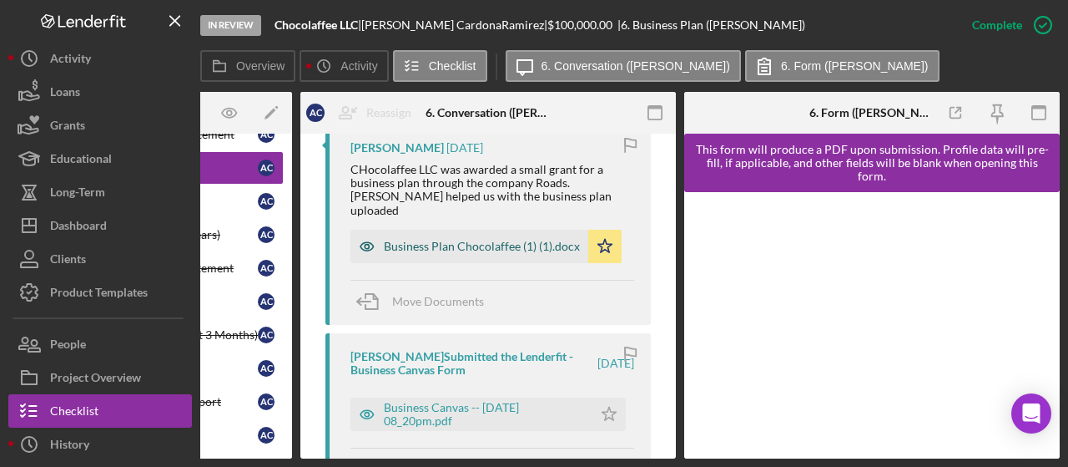
click at [469, 253] on div "Business Plan Chocolaffee (1) (1).docx" at bounding box center [482, 246] width 196 height 13
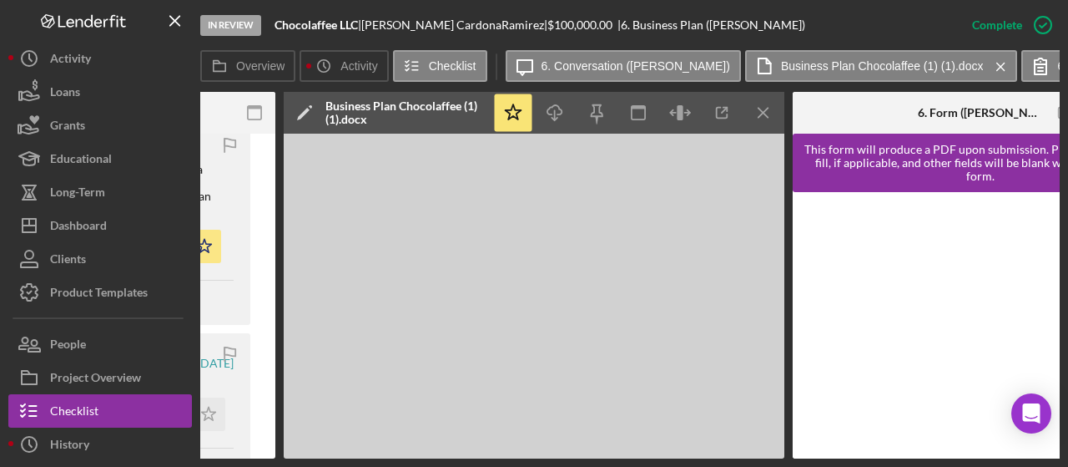
scroll to position [0, 557]
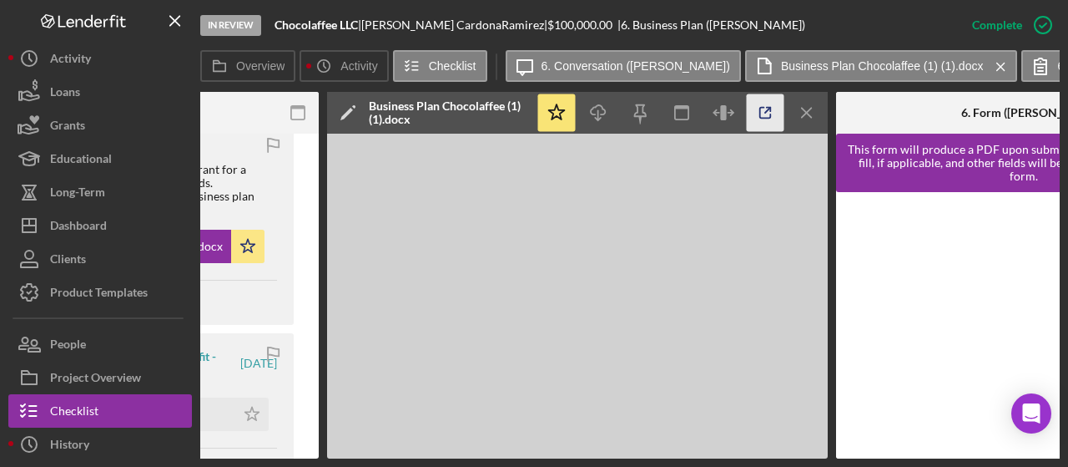
click at [756, 106] on icon "button" at bounding box center [766, 113] width 38 height 38
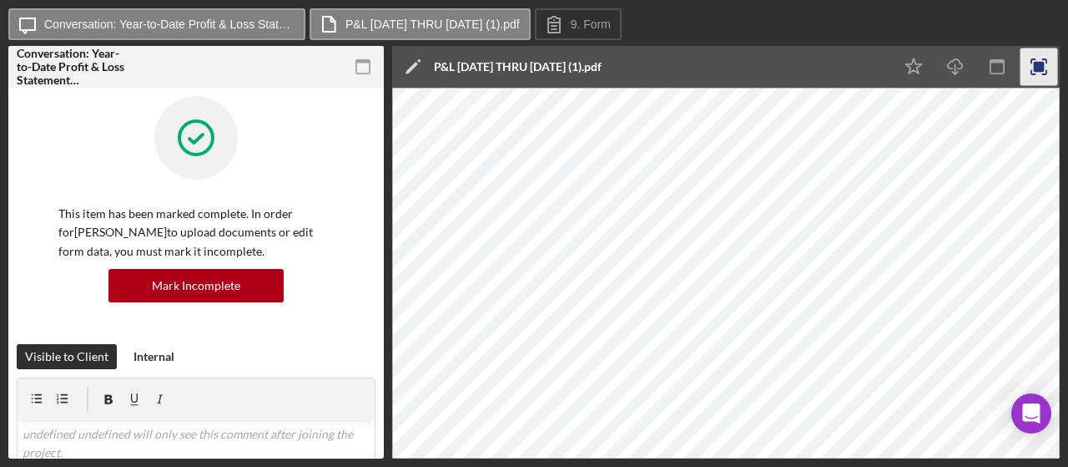
click at [1030, 60] on icon "button" at bounding box center [1040, 67] width 38 height 38
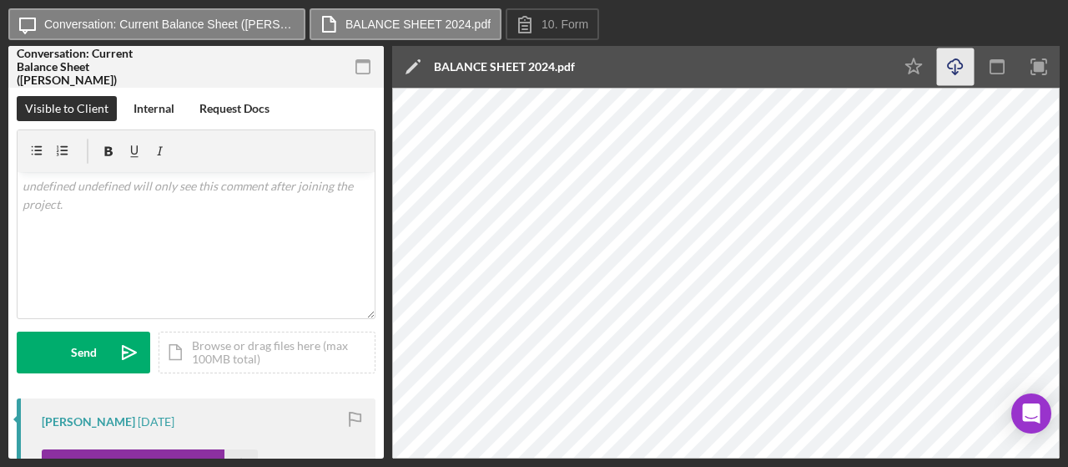
click at [966, 72] on icon "Icon/Download" at bounding box center [956, 67] width 38 height 38
